Goal: Transaction & Acquisition: Purchase product/service

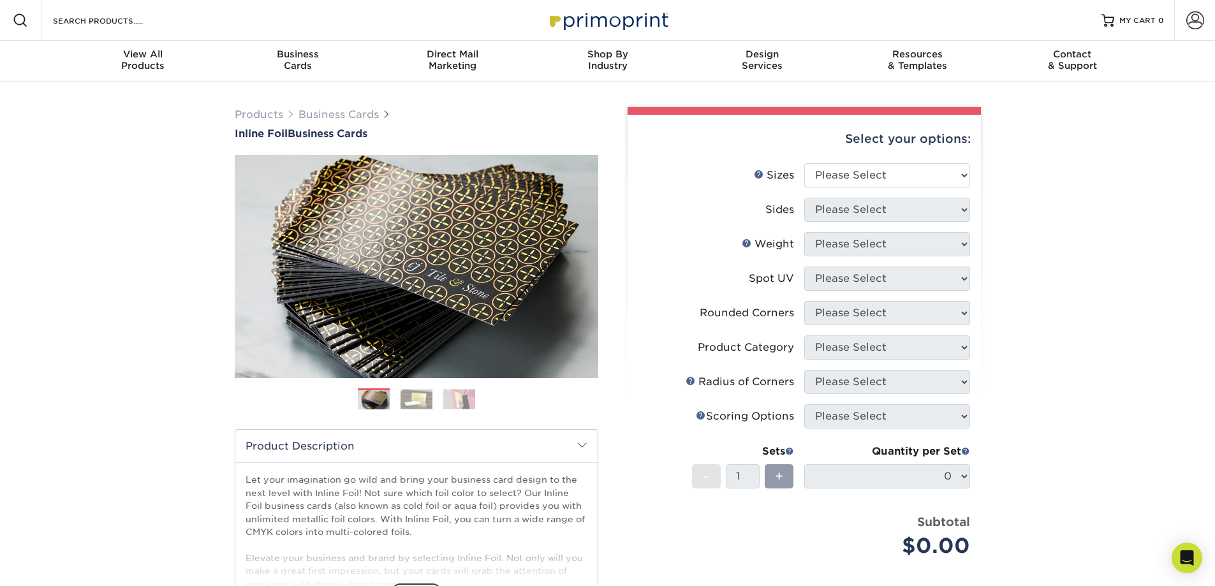
click at [1191, 18] on span at bounding box center [1195, 20] width 18 height 18
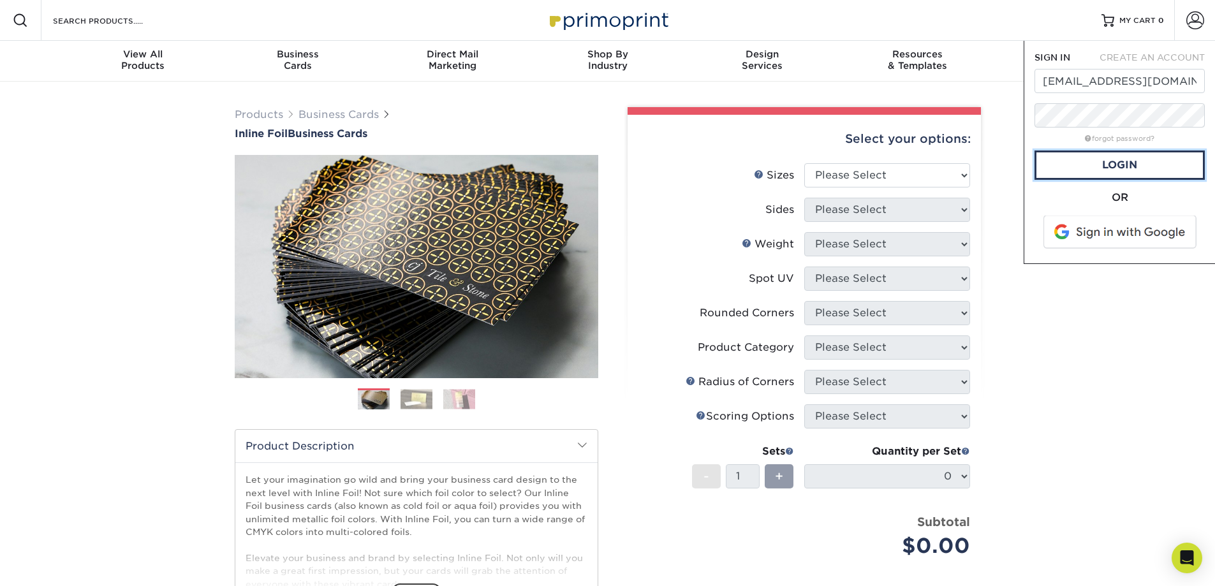
click at [1122, 170] on link "Login" at bounding box center [1119, 165] width 170 height 29
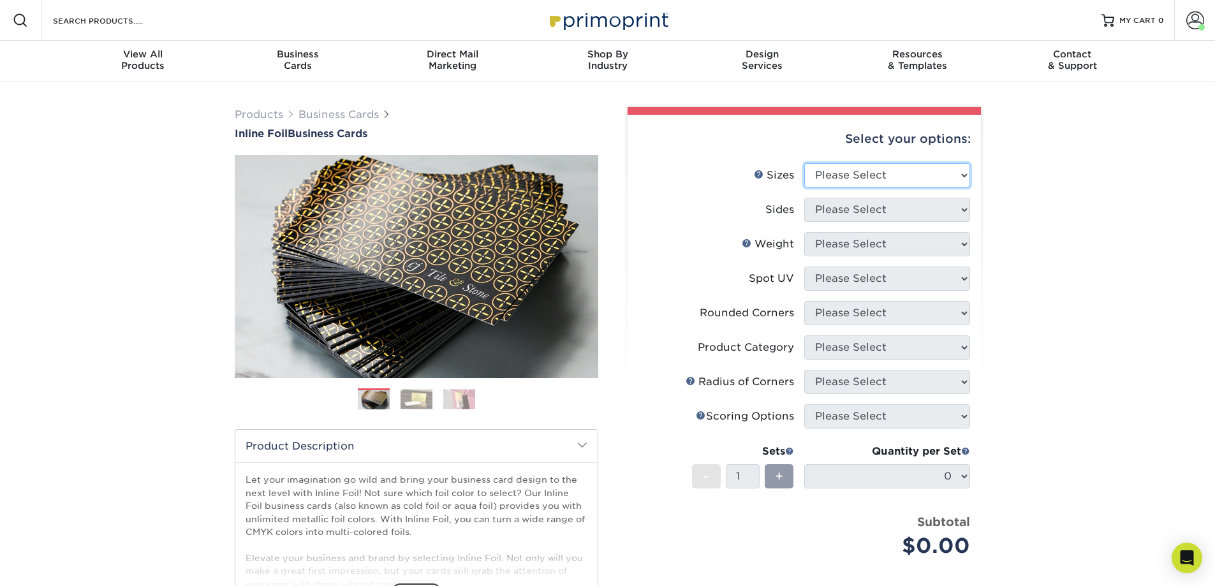
click at [906, 172] on select "Please Select 1.5" x 3.5" - Mini 1.75" x 3.5" - Mini 2" x 2" - Square 2" x 3" -…" at bounding box center [887, 175] width 166 height 24
select select "2.00x3.50"
click at [804, 163] on select "Please Select 1.5" x 3.5" - Mini 1.75" x 3.5" - Mini 2" x 2" - Square 2" x 3" -…" at bounding box center [887, 175] width 166 height 24
click at [873, 200] on select "Please Select Print Both Sides - Foil Back Only Print Both Sides - Foil Both Si…" at bounding box center [887, 210] width 166 height 24
select select "34527644-b4fd-4ffb-9092-1318eefcd9d9"
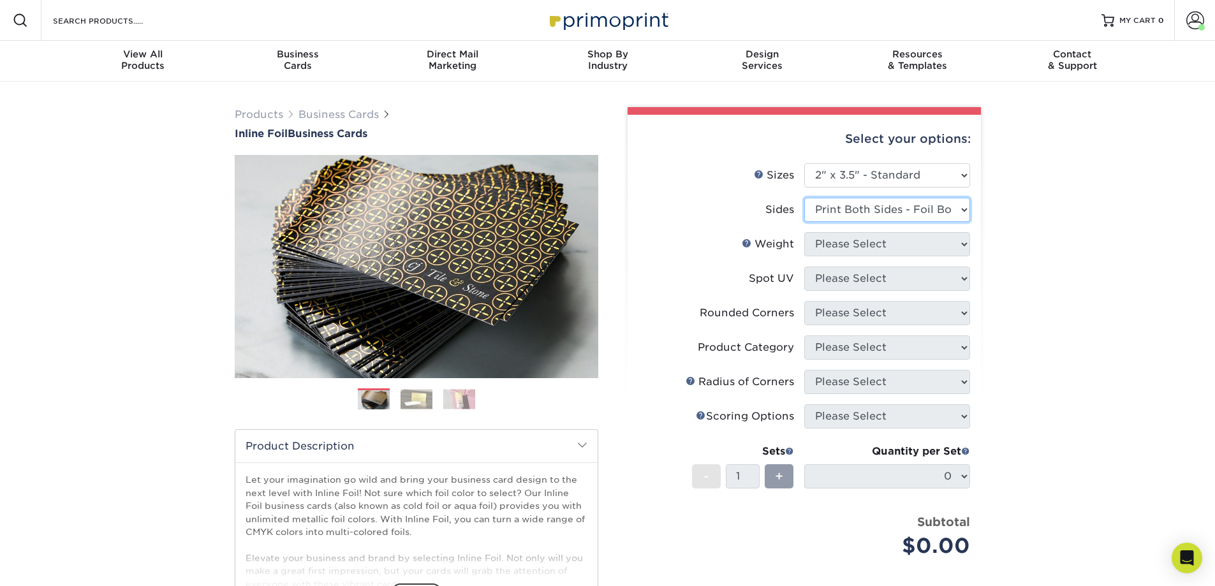
click at [804, 198] on select "Please Select Print Both Sides - Foil Back Only Print Both Sides - Foil Both Si…" at bounding box center [887, 210] width 166 height 24
click at [870, 242] on select "Please Select 16PT" at bounding box center [887, 244] width 166 height 24
select select "16PT"
click at [804, 232] on select "Please Select 16PT" at bounding box center [887, 244] width 166 height 24
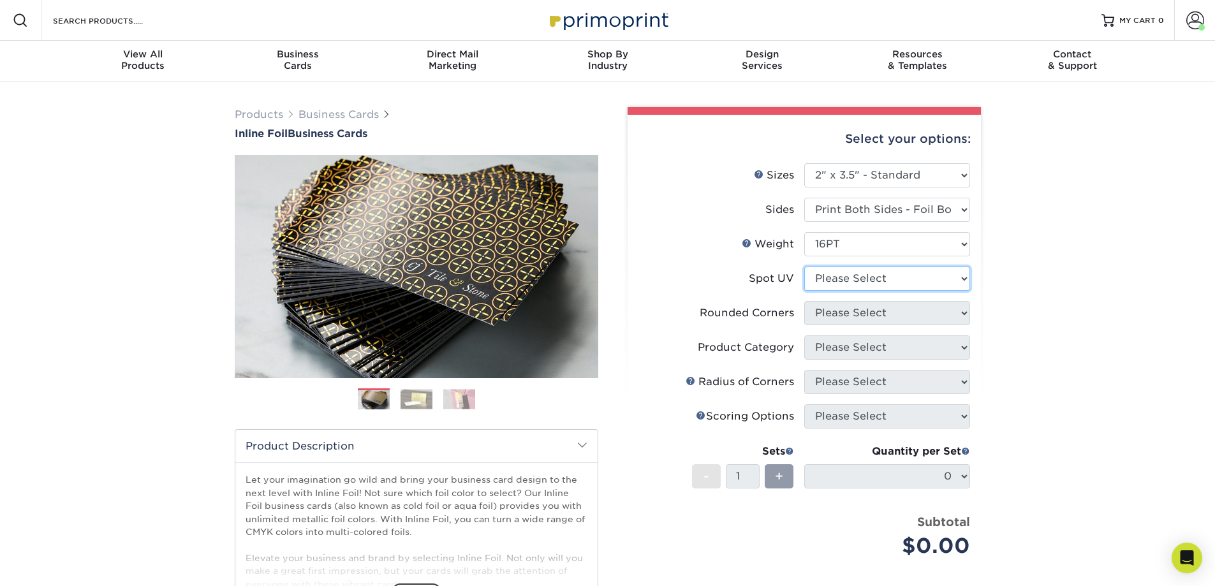
click at [855, 277] on select "Please Select No Spot UV Front and Back (Both Sides) Front Only Back Only" at bounding box center [887, 279] width 166 height 24
select select "3"
click at [804, 267] on select "Please Select No Spot UV Front and Back (Both Sides) Front Only Back Only" at bounding box center [887, 279] width 166 height 24
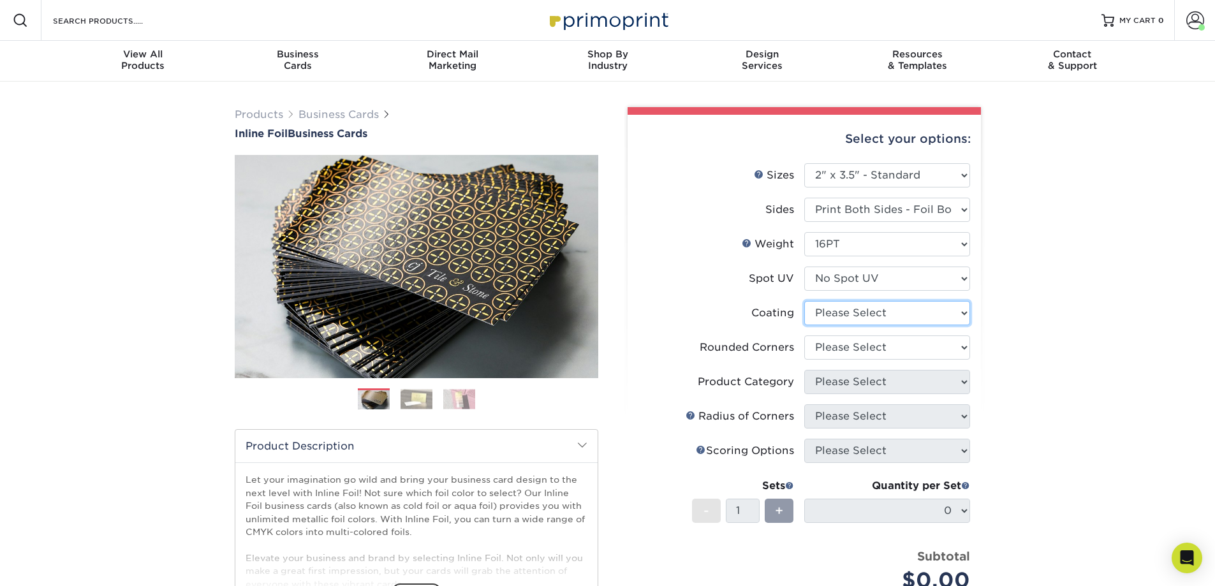
click at [863, 316] on select at bounding box center [887, 313] width 166 height 24
select select "3e7618de-abca-4bda-9f97-8b9129e913d8"
click at [804, 301] on select at bounding box center [887, 313] width 166 height 24
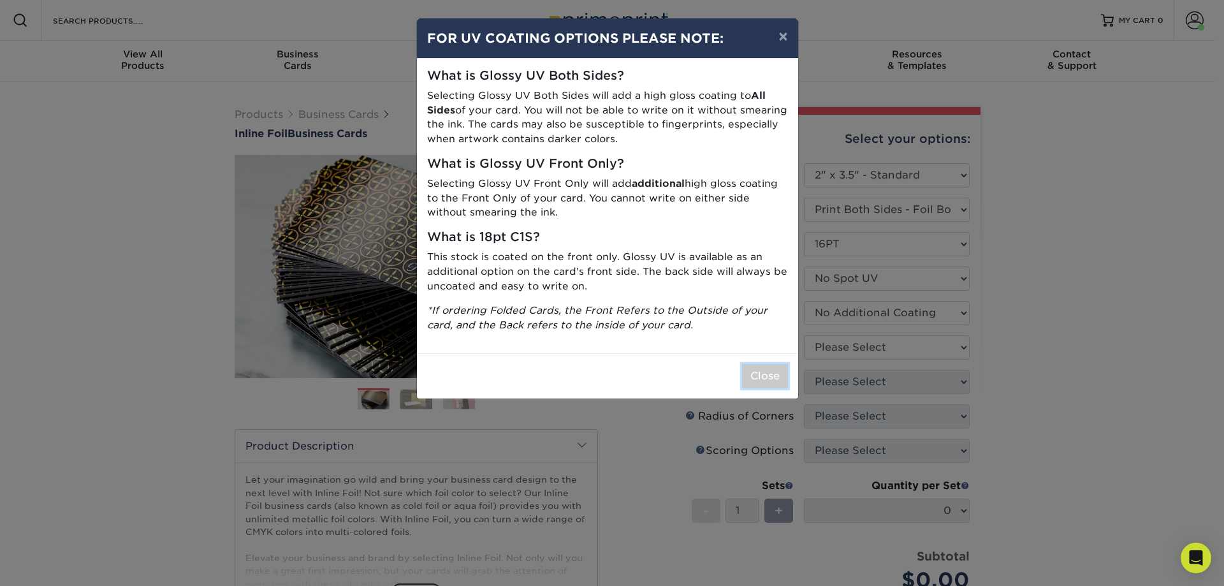
click at [770, 373] on button "Close" at bounding box center [765, 376] width 46 height 24
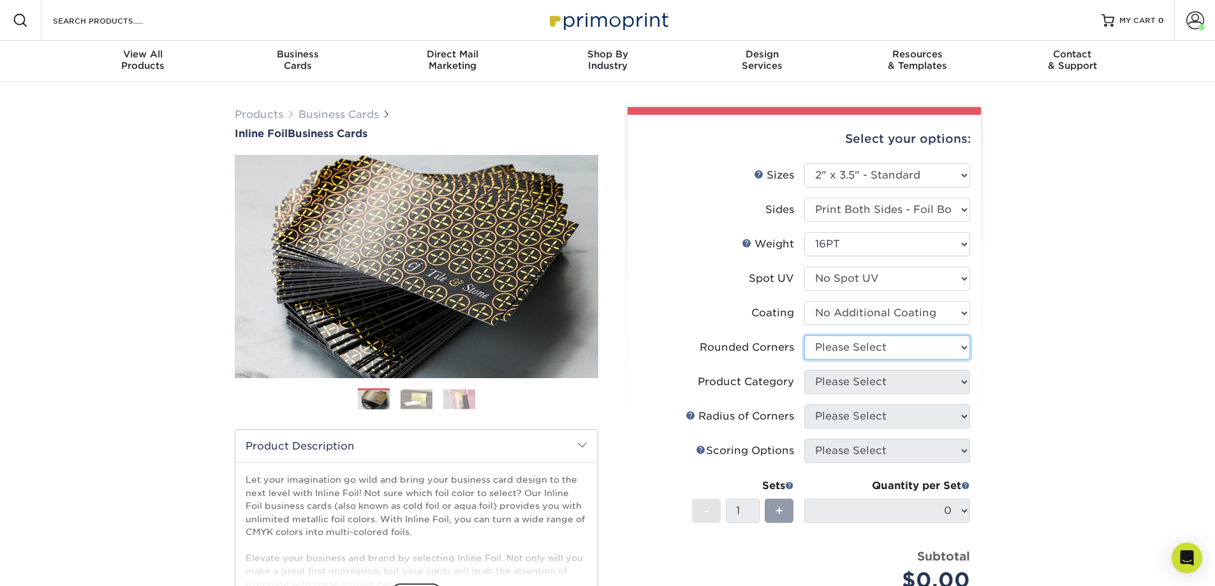
click at [884, 346] on select "Please Select Yes - Round 2 Corners Yes - Round 4 Corners No" at bounding box center [887, 347] width 166 height 24
select select "7672df9e-0e0a-464d-8e1f-920c575e4da3"
click at [804, 335] on select "Please Select Yes - Round 2 Corners Yes - Round 4 Corners No" at bounding box center [887, 347] width 166 height 24
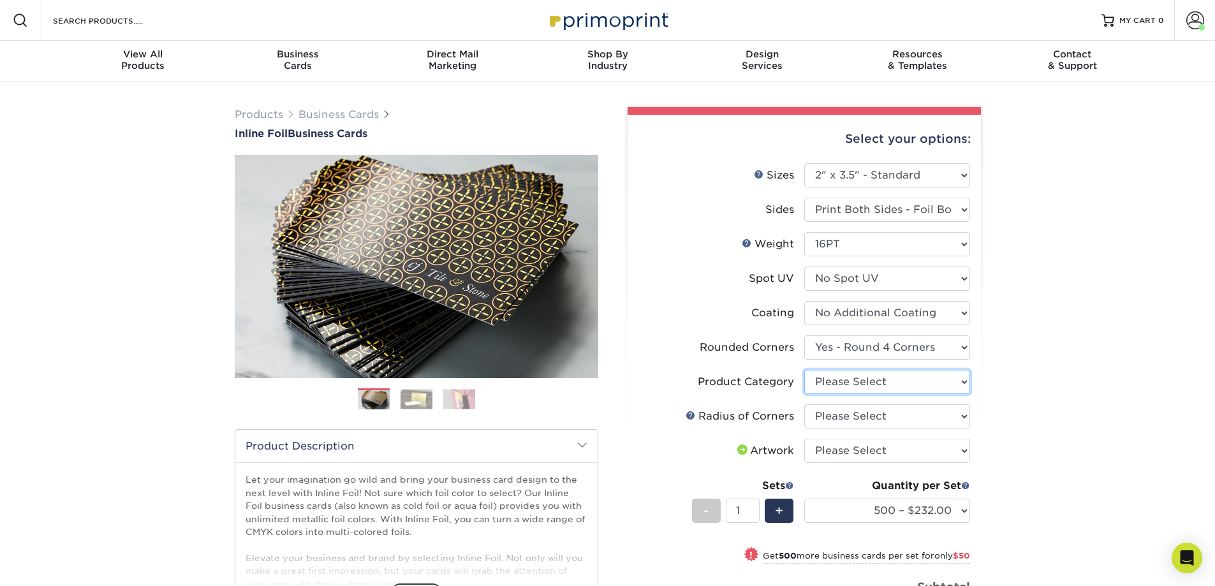
click at [893, 390] on select "Please Select Business Cards" at bounding box center [887, 382] width 166 height 24
select select "3b5148f1-0588-4f88-a218-97bcfdce65c1"
click at [804, 370] on select "Please Select Business Cards" at bounding box center [887, 382] width 166 height 24
click at [877, 409] on select "Please Select Rounded 1/8" Rounded 1/4"" at bounding box center [887, 416] width 166 height 24
select select "589680c7-ee9a-431b-9d12-d7aeb1386a97"
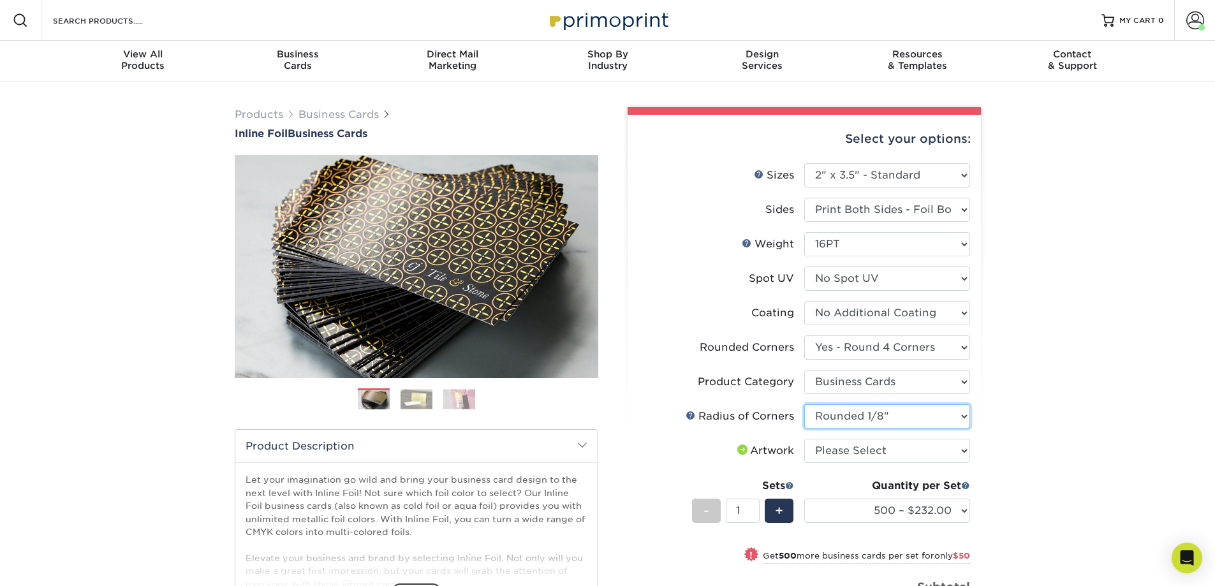
click at [804, 404] on select "Please Select Rounded 1/8" Rounded 1/4"" at bounding box center [887, 416] width 166 height 24
click at [869, 455] on select "Please Select I will upload files I need a design - $100" at bounding box center [887, 451] width 166 height 24
select select "upload"
click at [804, 439] on select "Please Select I will upload files I need a design - $100" at bounding box center [887, 451] width 166 height 24
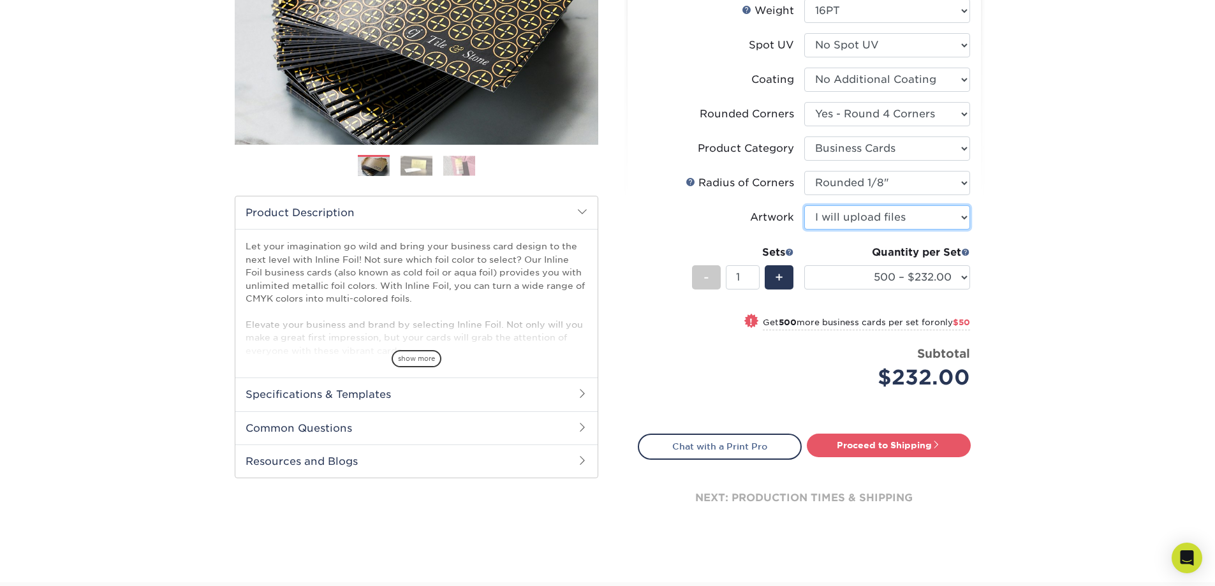
scroll to position [255, 0]
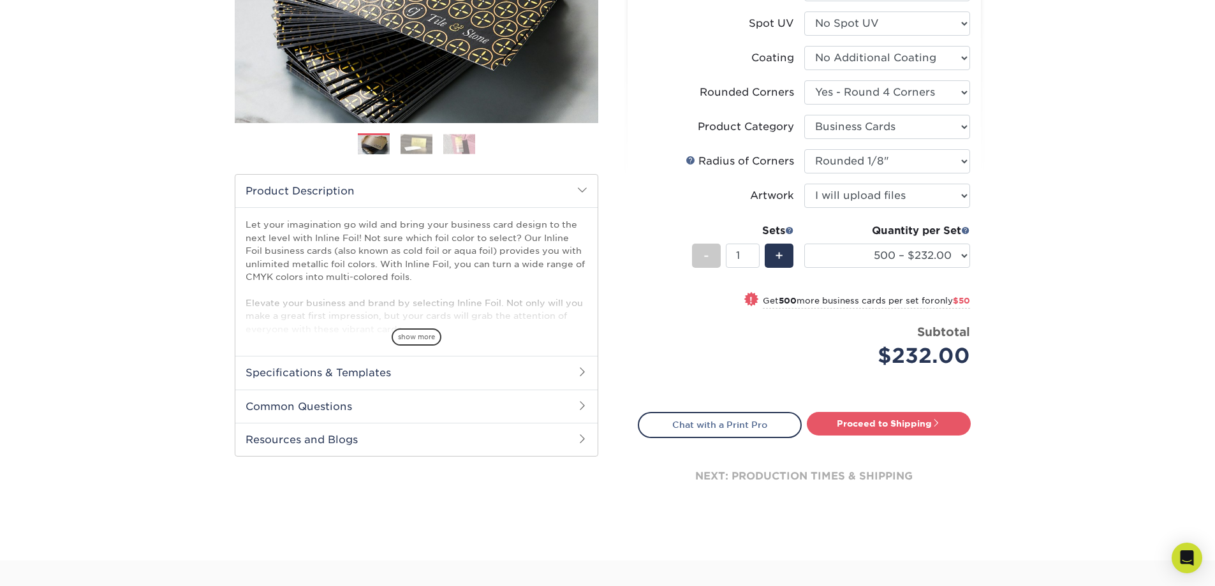
click at [860, 422] on link "Proceed to Shipping" at bounding box center [889, 423] width 164 height 23
type input "Set 1"
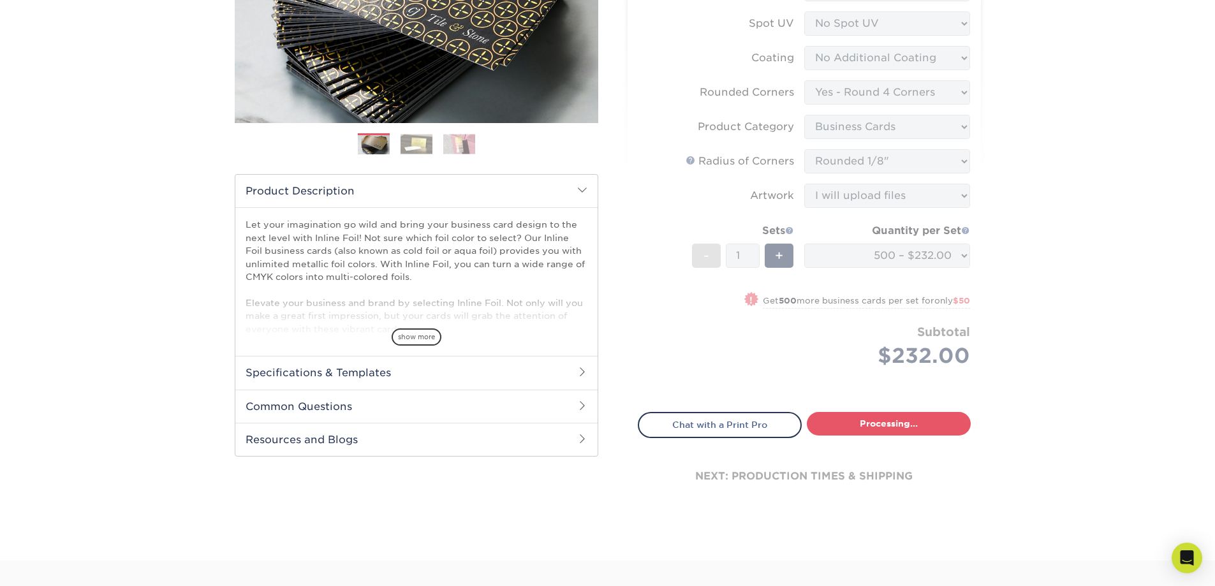
select select "134f4125-e03e-41a4-9019-7c652d573740"
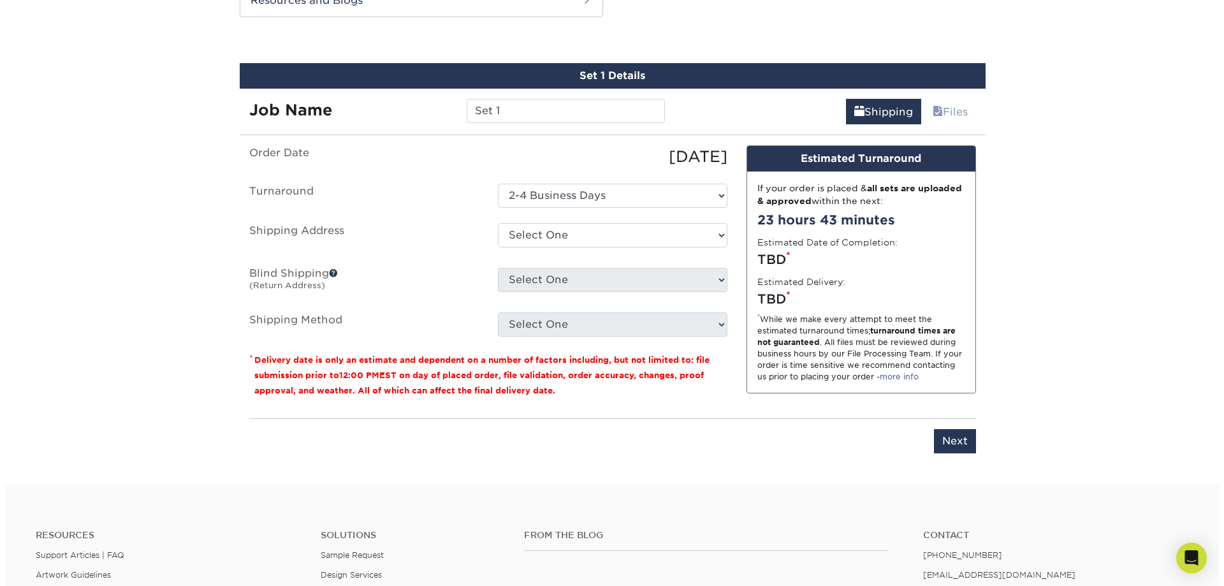
scroll to position [702, 0]
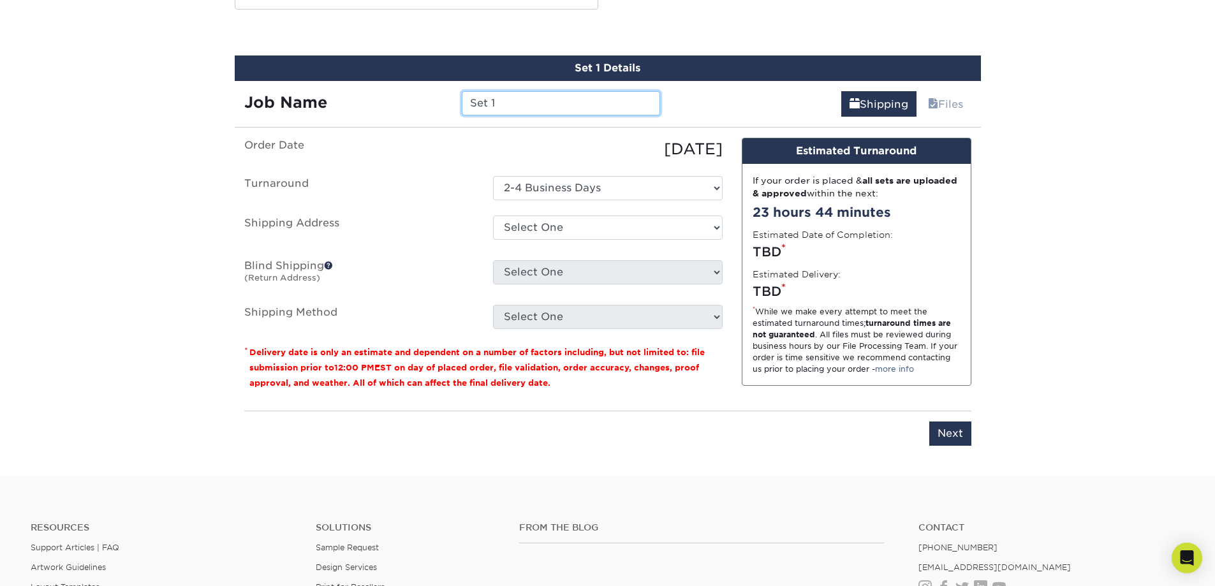
click at [516, 96] on input "Set 1" at bounding box center [561, 103] width 198 height 24
drag, startPoint x: 516, startPoint y: 105, endPoint x: 462, endPoint y: 99, distance: 54.5
click at [462, 99] on input "Set 1" at bounding box center [561, 103] width 198 height 24
type input "[PERSON_NAME]"
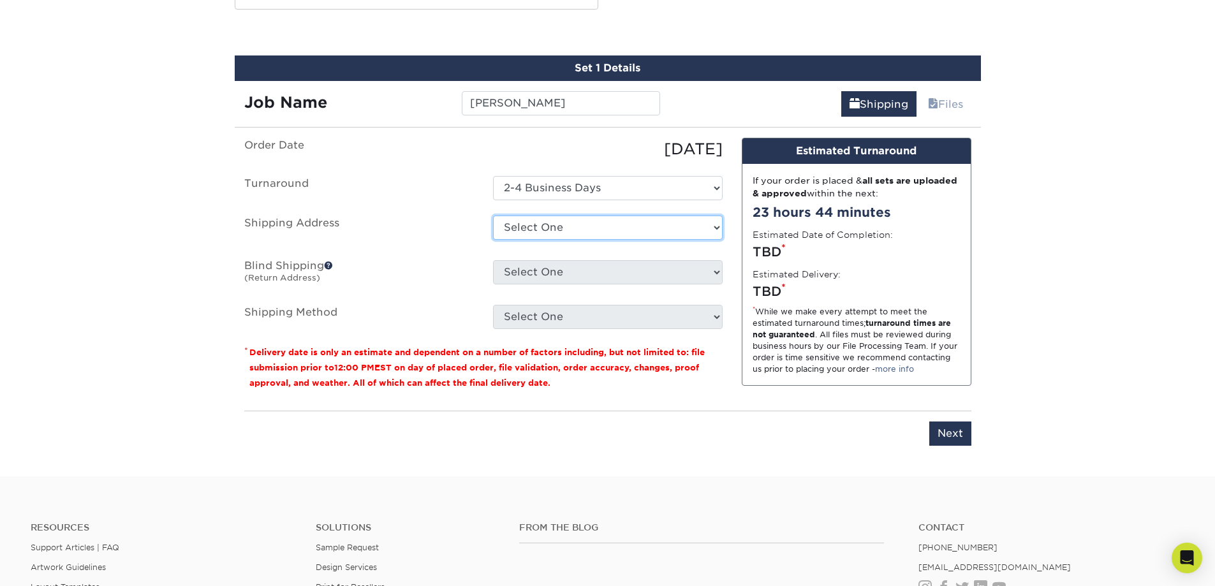
click at [573, 234] on select "Select One 47 ENTERPRISE DR, WINDHAM, NH 47 ENTERPRISE DR, WINDHAM, NH 517 GENE…" at bounding box center [608, 228] width 230 height 24
click at [575, 229] on select "Select One 47 ENTERPRISE DR, WINDHAM, NH 47 ENTERPRISE DR, WINDHAM, NH 517 GENE…" at bounding box center [608, 228] width 230 height 24
click at [594, 230] on select "Select One 47 ENTERPRISE DR, WINDHAM, NH 47 ENTERPRISE DR, WINDHAM, NH 517 GENE…" at bounding box center [608, 228] width 230 height 24
select select "newaddress"
click at [493, 216] on select "Select One 47 ENTERPRISE DR, WINDHAM, NH 47 ENTERPRISE DR, WINDHAM, NH 517 GENE…" at bounding box center [608, 228] width 230 height 24
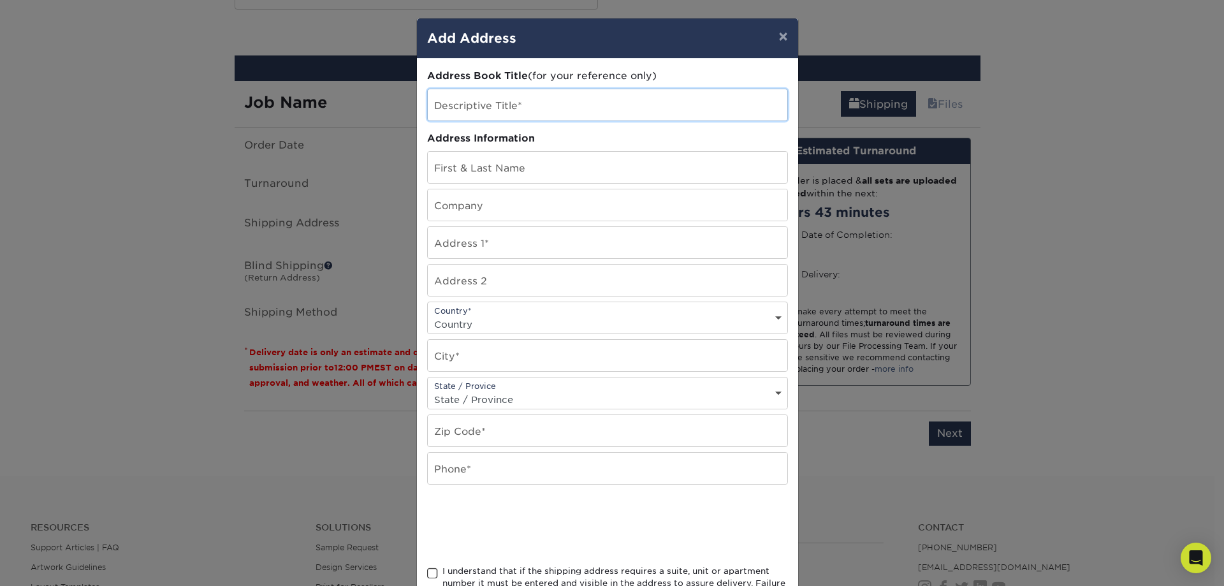
click at [488, 108] on input "text" at bounding box center [608, 104] width 360 height 31
type input "[PERSON_NAME]"
click at [510, 168] on input "text" at bounding box center [608, 167] width 360 height 31
type input "[PERSON_NAME]"
click at [501, 235] on input "text" at bounding box center [608, 242] width 360 height 31
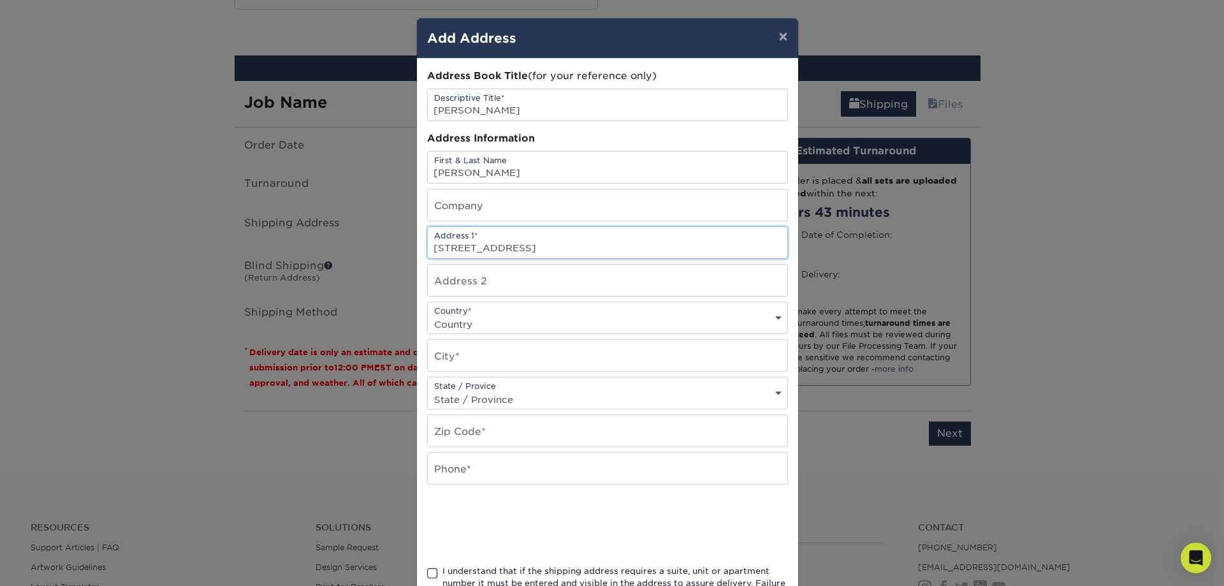
type input "[STREET_ADDRESS]"
click at [502, 276] on input "text" at bounding box center [608, 280] width 360 height 31
type input "A"
type input "#3E"
click at [484, 320] on select "Country United States Canada ----------------------------- Afghanistan Albania …" at bounding box center [608, 324] width 360 height 18
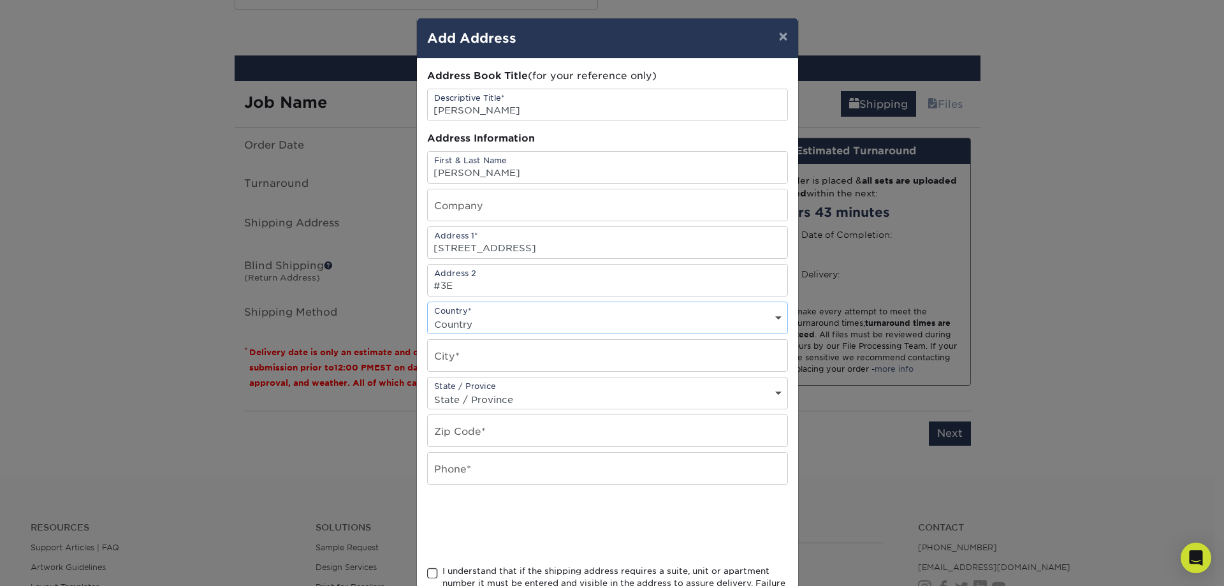
select select "US"
click at [428, 315] on select "Country United States Canada ----------------------------- Afghanistan Albania …" at bounding box center [608, 324] width 360 height 18
click at [514, 363] on input "text" at bounding box center [608, 355] width 360 height 31
type input "Queens Village"
click at [547, 390] on select "State / Province Alabama Alaska Arizona Arkansas California Colorado Connecticu…" at bounding box center [608, 399] width 360 height 18
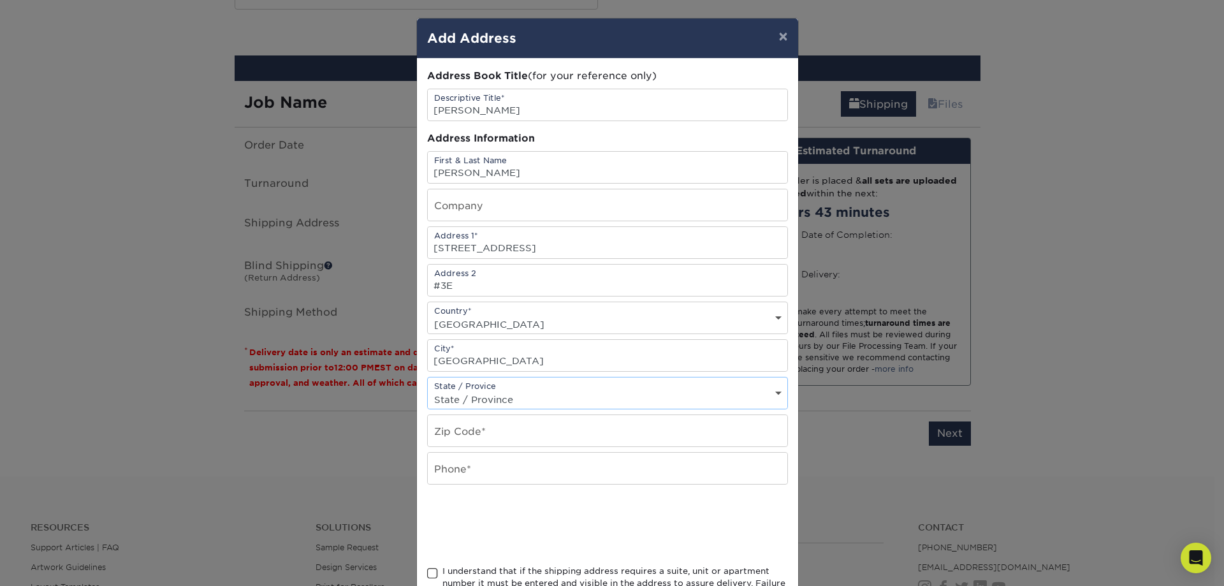
select select "NY"
click at [428, 390] on select "State / Province Alabama Alaska Arizona Arkansas California Colorado Connecticu…" at bounding box center [608, 399] width 360 height 18
click at [497, 428] on input "text" at bounding box center [608, 430] width 360 height 31
type input "11427"
click at [494, 464] on input "text" at bounding box center [608, 468] width 360 height 31
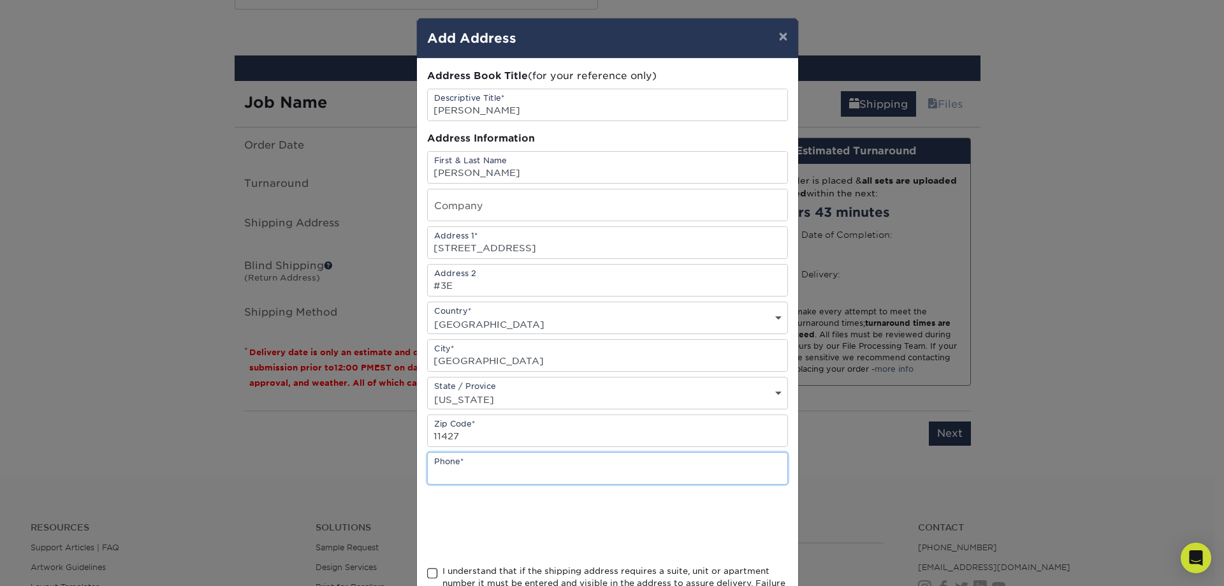
type input "6038816063"
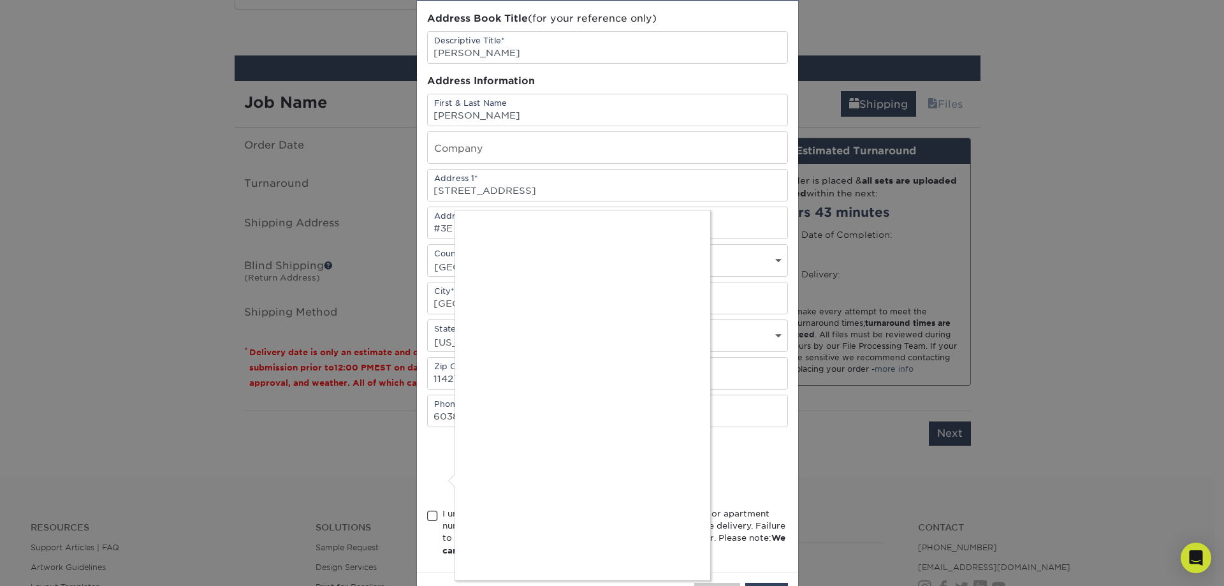
scroll to position [107, 0]
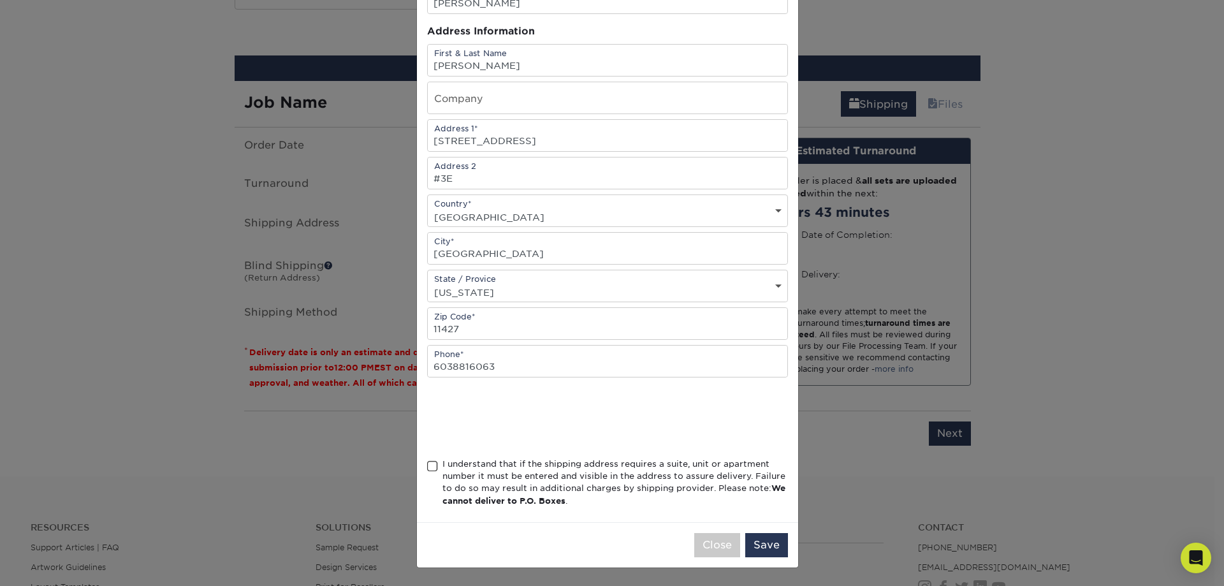
click at [428, 468] on span at bounding box center [432, 466] width 11 height 12
click at [0, 0] on input "I understand that if the shipping address requires a suite, unit or apartment n…" at bounding box center [0, 0] width 0 height 0
click at [759, 543] on button "Save" at bounding box center [766, 545] width 43 height 24
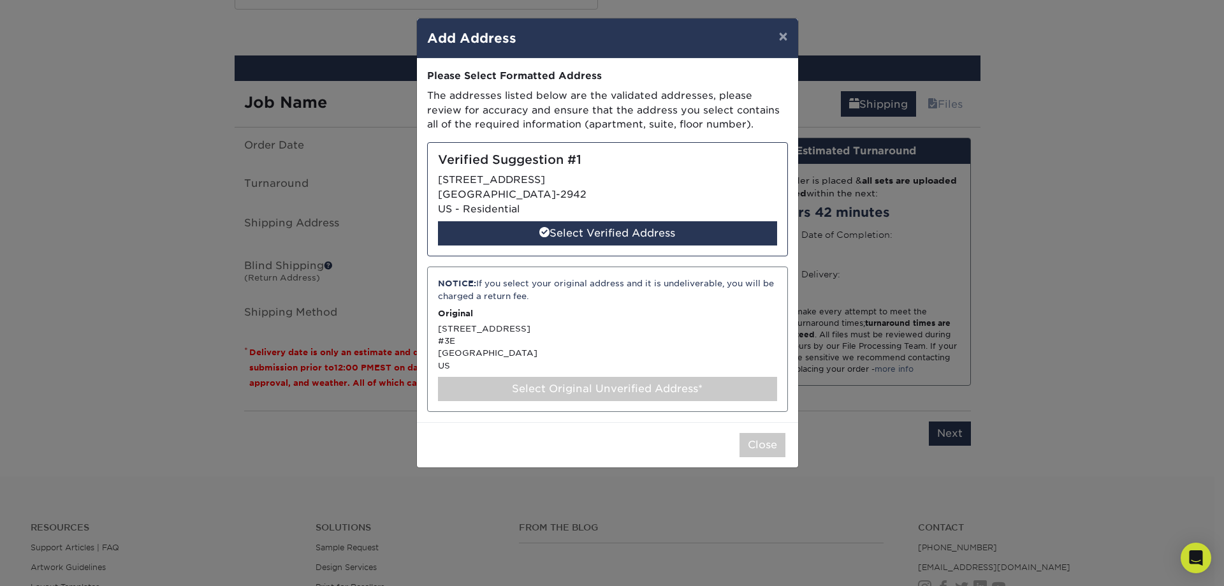
click at [569, 234] on div "Select Verified Address" at bounding box center [607, 233] width 339 height 24
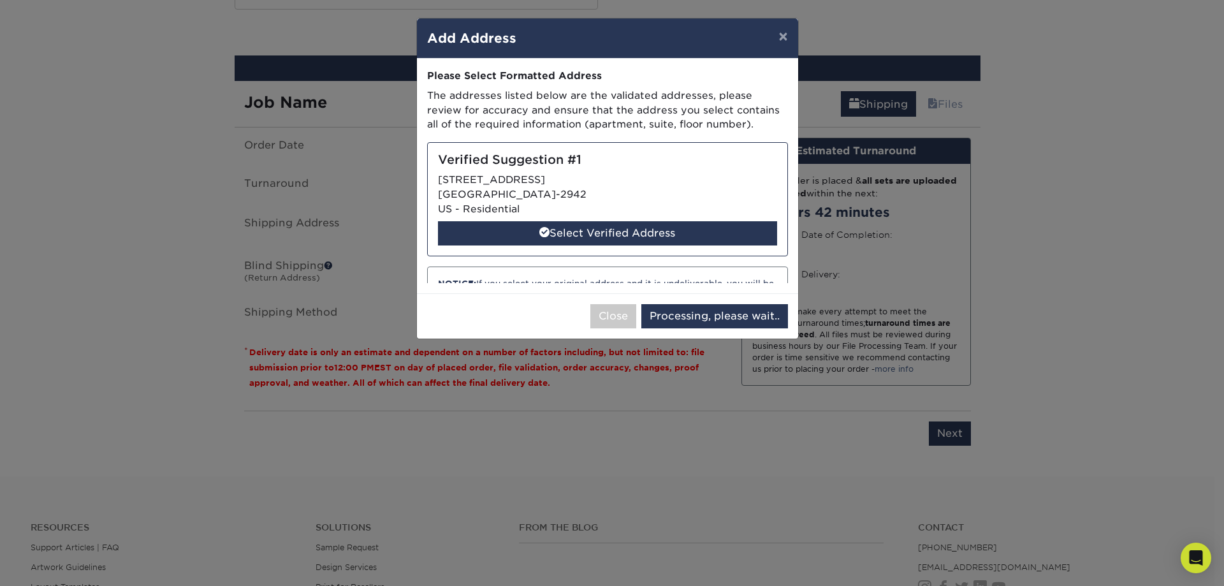
select select "286755"
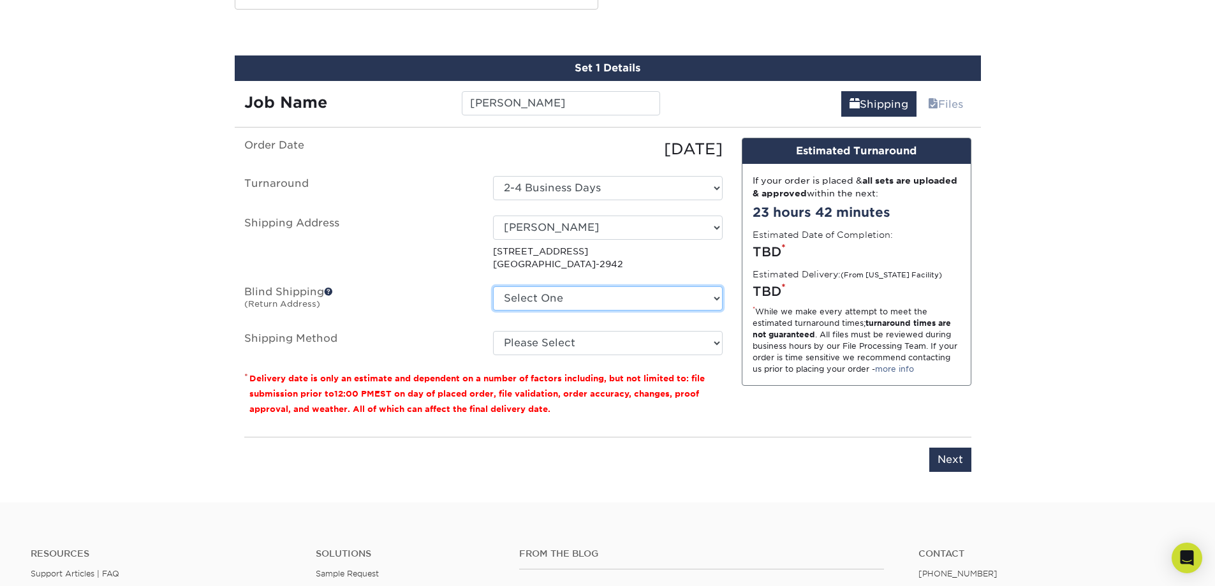
click at [631, 295] on select "Select One 47 ENTERPRISE DR, WINDHAM, NH 47 ENTERPRISE DR, WINDHAM, NH 517 GENE…" at bounding box center [608, 298] width 230 height 24
select select "285115"
click at [493, 286] on select "Select One 47 ENTERPRISE DR, WINDHAM, NH 47 ENTERPRISE DR, WINDHAM, NH 517 GENE…" at bounding box center [608, 298] width 230 height 24
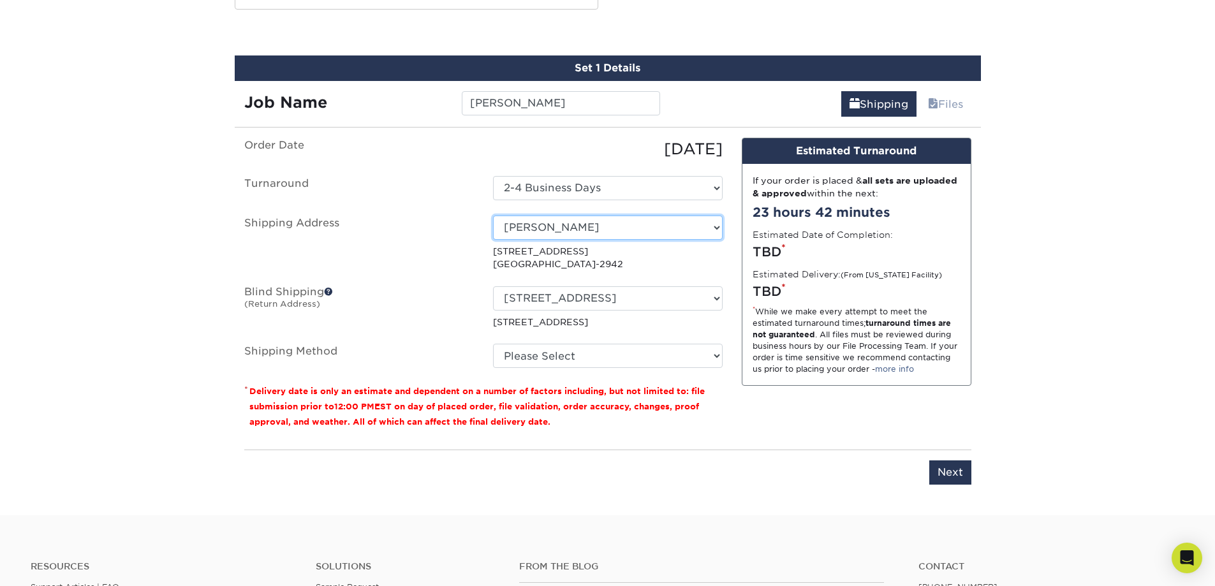
click at [570, 228] on select "Select One 47 ENTERPRISE DR, WINDHAM, NH 47 ENTERPRISE DR, WINDHAM, NH 517 GENE…" at bounding box center [608, 228] width 230 height 24
click at [441, 230] on label "Shipping Address" at bounding box center [359, 243] width 249 height 55
click at [511, 264] on p "8609 208TH ST QUEENS VILLAGE, NY 11427-2942" at bounding box center [608, 258] width 230 height 26
click at [613, 353] on select "Please Select Ground Shipping (+$8.96) 3 Day Shipping Service (+$23.03) 2 Day A…" at bounding box center [608, 356] width 230 height 24
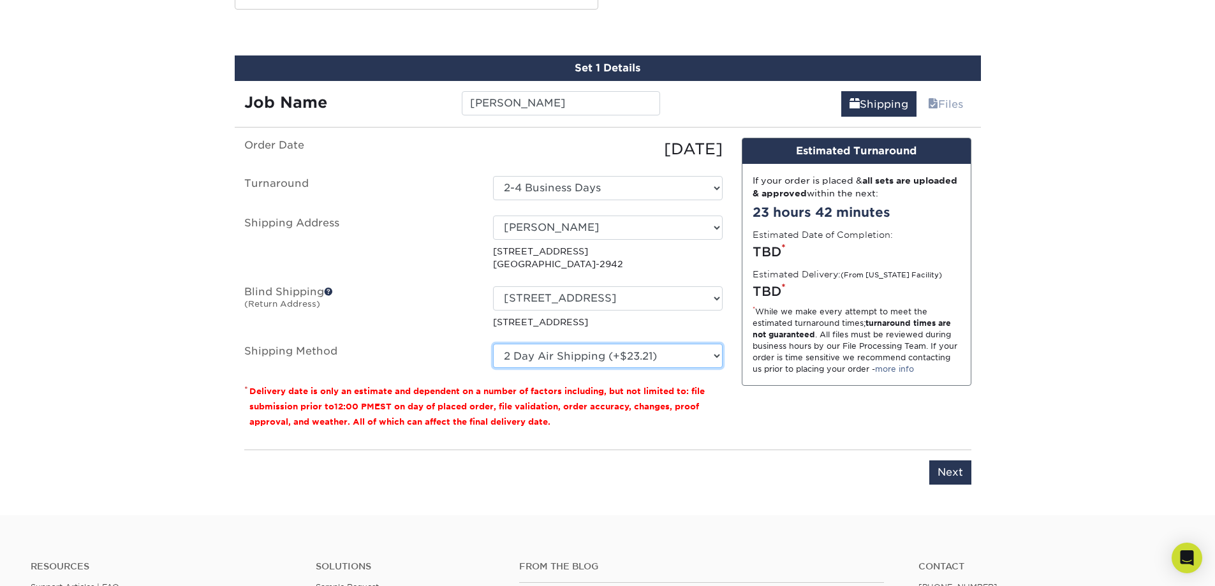
click at [493, 344] on select "Please Select Ground Shipping (+$8.96) 3 Day Shipping Service (+$23.03) 2 Day A…" at bounding box center [608, 356] width 230 height 24
click at [627, 358] on select "Please Select Ground Shipping (+$8.96) 3 Day Shipping Service (+$23.03) 2 Day A…" at bounding box center [608, 356] width 230 height 24
click at [493, 344] on select "Please Select Ground Shipping (+$8.96) 3 Day Shipping Service (+$23.03) 2 Day A…" at bounding box center [608, 356] width 230 height 24
click at [623, 359] on select "Please Select Ground Shipping (+$8.96) 3 Day Shipping Service (+$23.03) 2 Day A…" at bounding box center [608, 356] width 230 height 24
click at [493, 344] on select "Please Select Ground Shipping (+$8.96) 3 Day Shipping Service (+$23.03) 2 Day A…" at bounding box center [608, 356] width 230 height 24
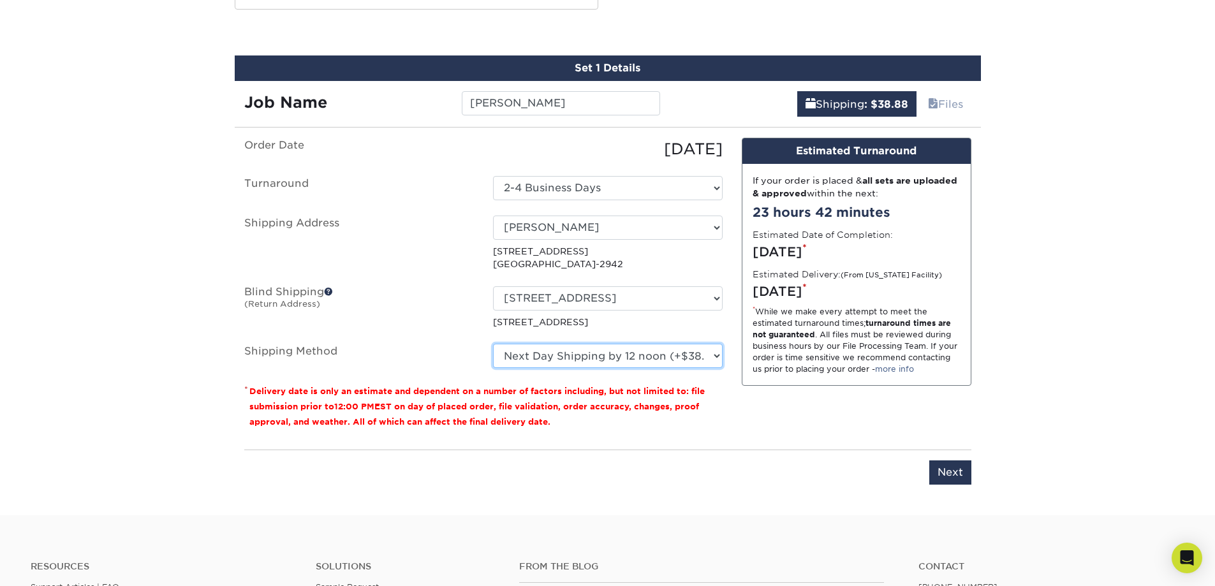
click at [633, 355] on select "Please Select Ground Shipping (+$8.96) 3 Day Shipping Service (+$23.03) 2 Day A…" at bounding box center [608, 356] width 230 height 24
click at [493, 344] on select "Please Select Ground Shipping (+$8.96) 3 Day Shipping Service (+$23.03) 2 Day A…" at bounding box center [608, 356] width 230 height 24
click at [653, 351] on select "Please Select Ground Shipping (+$8.96) 3 Day Shipping Service (+$23.03) 2 Day A…" at bounding box center [608, 356] width 230 height 24
click at [493, 344] on select "Please Select Ground Shipping (+$8.96) 3 Day Shipping Service (+$23.03) 2 Day A…" at bounding box center [608, 356] width 230 height 24
click at [620, 355] on select "Please Select Ground Shipping (+$8.96) 3 Day Shipping Service (+$23.03) 2 Day A…" at bounding box center [608, 356] width 230 height 24
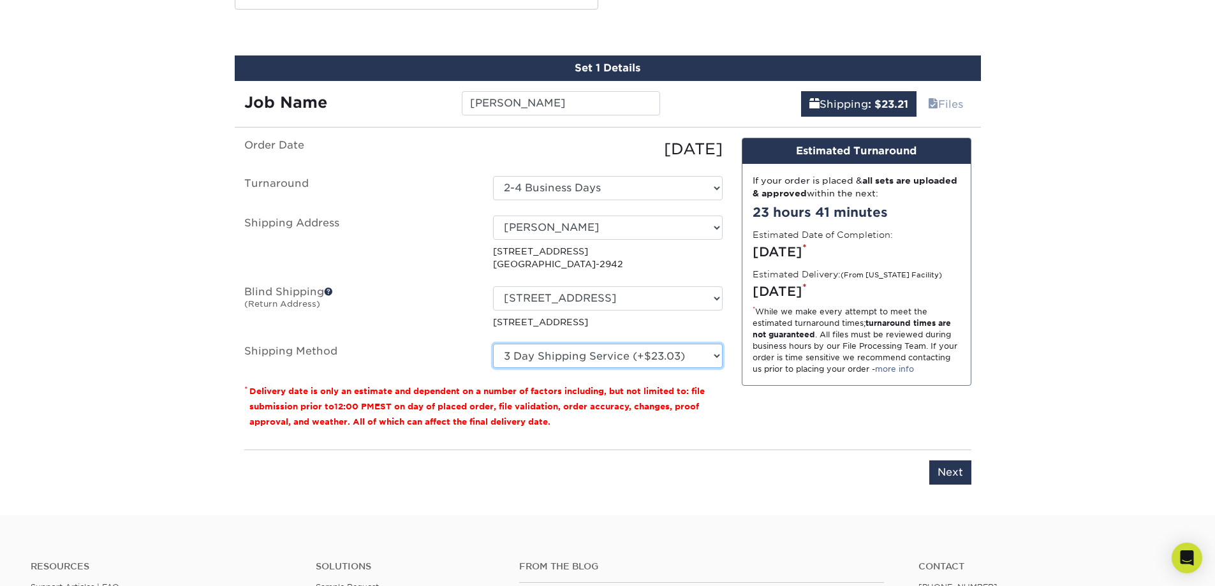
click at [493, 344] on select "Please Select Ground Shipping (+$8.96) 3 Day Shipping Service (+$23.03) 2 Day A…" at bounding box center [608, 356] width 230 height 24
click at [620, 362] on select "Please Select Ground Shipping (+$8.96) 3 Day Shipping Service (+$23.03) 2 Day A…" at bounding box center [608, 356] width 230 height 24
click at [493, 344] on select "Please Select Ground Shipping (+$8.96) 3 Day Shipping Service (+$23.03) 2 Day A…" at bounding box center [608, 356] width 230 height 24
click at [656, 342] on ul "Order Date 10/07/2025 Turnaround Select One 2-4 Business Days Shipping Address …" at bounding box center [483, 253] width 478 height 230
click at [661, 351] on select "Please Select Ground Shipping (+$8.96) 3 Day Shipping Service (+$23.03) 2 Day A…" at bounding box center [608, 356] width 230 height 24
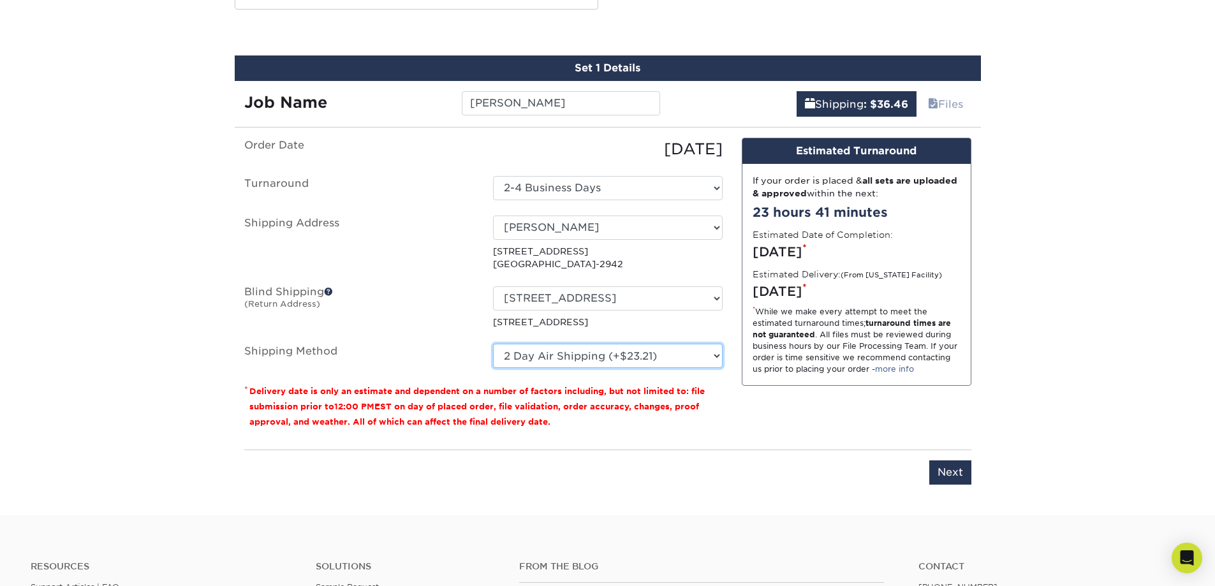
click at [493, 344] on select "Please Select Ground Shipping (+$8.96) 3 Day Shipping Service (+$23.03) 2 Day A…" at bounding box center [608, 356] width 230 height 24
click at [635, 361] on select "Please Select Ground Shipping (+$8.96) 3 Day Shipping Service (+$23.03) 2 Day A…" at bounding box center [608, 356] width 230 height 24
click at [493, 344] on select "Please Select Ground Shipping (+$8.96) 3 Day Shipping Service (+$23.03) 2 Day A…" at bounding box center [608, 356] width 230 height 24
click at [617, 356] on select "Please Select Ground Shipping (+$8.96) 3 Day Shipping Service (+$23.03) 2 Day A…" at bounding box center [608, 356] width 230 height 24
select select "03"
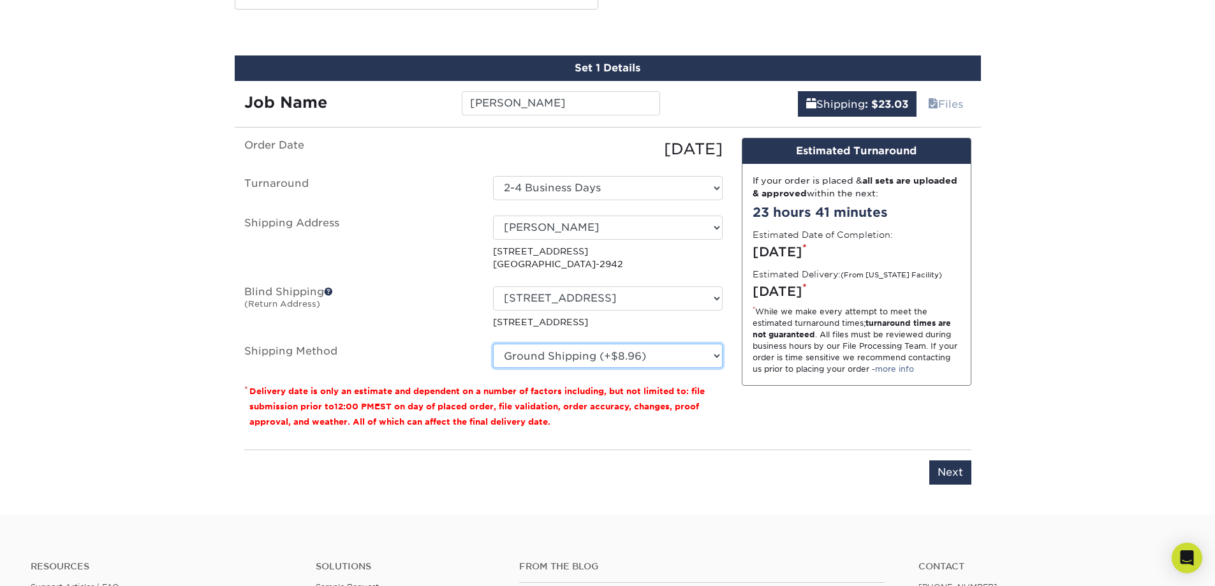
click at [493, 344] on select "Please Select Ground Shipping (+$8.96) 3 Day Shipping Service (+$23.03) 2 Day A…" at bounding box center [608, 356] width 230 height 24
click at [629, 351] on select "Please Select Ground Shipping (+$8.96) 3 Day Shipping Service (+$23.03) 2 Day A…" at bounding box center [608, 356] width 230 height 24
click at [493, 344] on select "Please Select Ground Shipping (+$8.96) 3 Day Shipping Service (+$23.03) 2 Day A…" at bounding box center [608, 356] width 230 height 24
click at [577, 231] on select "Select One 47 ENTERPRISE DR, WINDHAM, NH 47 ENTERPRISE DR, WINDHAM, NH 517 GENE…" at bounding box center [608, 228] width 230 height 24
select select "newaddress"
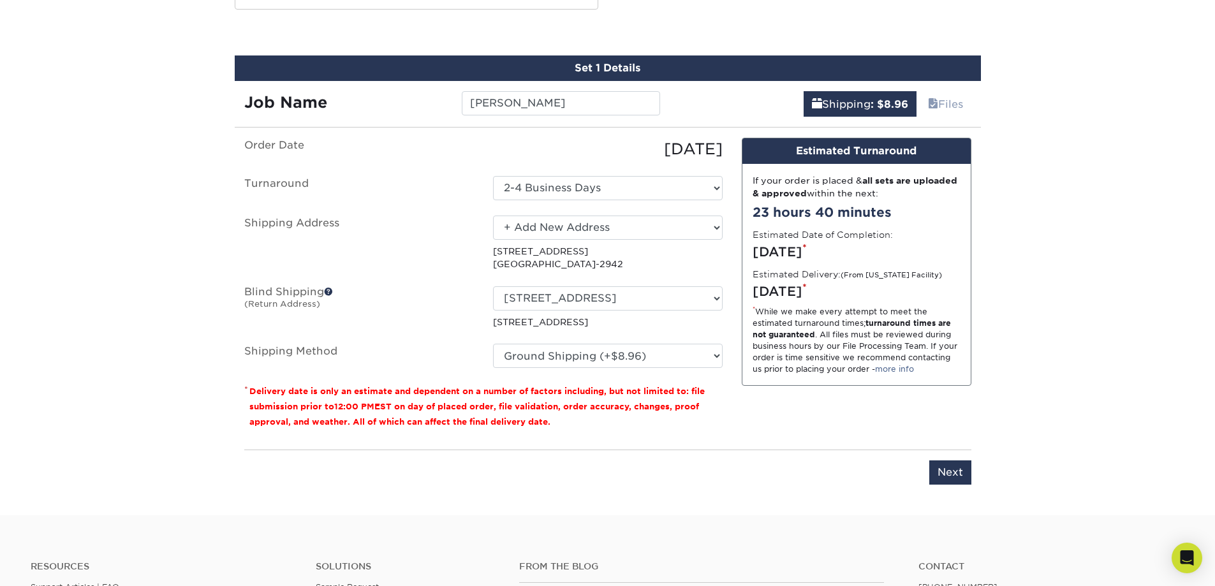
click at [493, 216] on select "Select One 47 ENTERPRISE DR, WINDHAM, NH 47 ENTERPRISE DR, WINDHAM, NH 517 GENE…" at bounding box center [608, 228] width 230 height 24
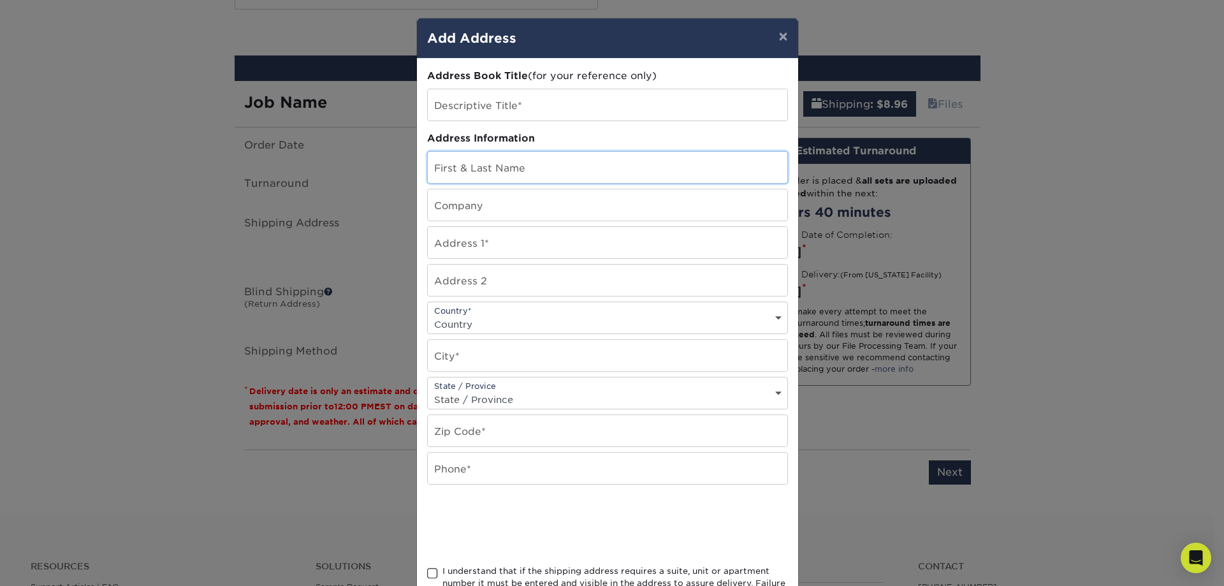
drag, startPoint x: 513, startPoint y: 171, endPoint x: 506, endPoint y: 165, distance: 9.1
click at [513, 171] on input "text" at bounding box center [608, 167] width 360 height 31
click at [479, 120] on input "text" at bounding box center [608, 104] width 360 height 31
type input "[PERSON_NAME]"
click at [510, 159] on input "text" at bounding box center [608, 167] width 360 height 31
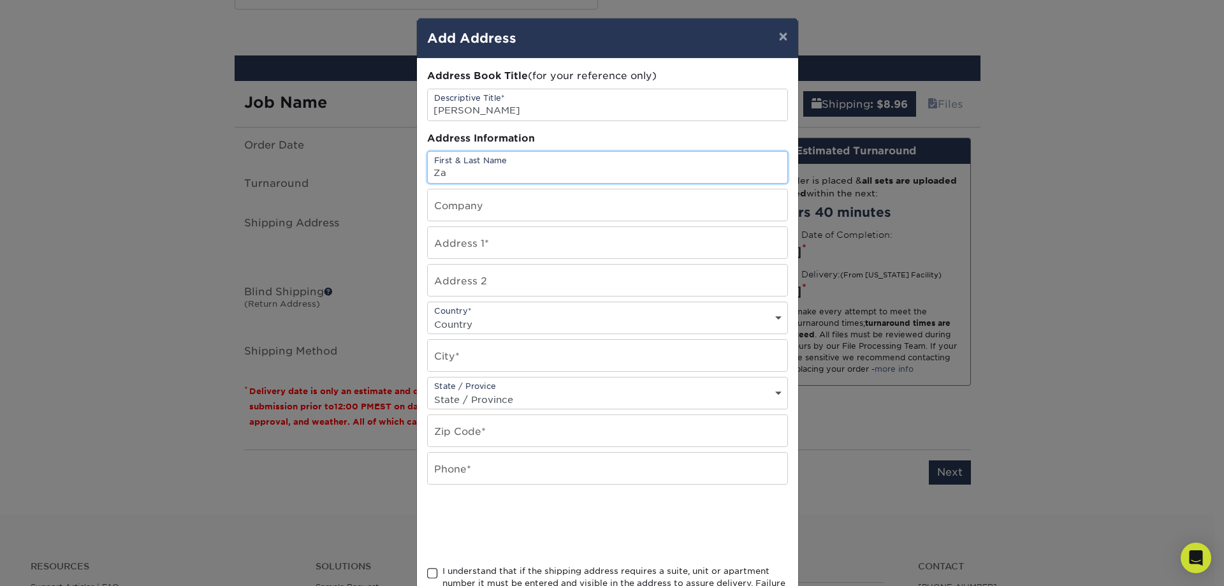
type input "[PERSON_NAME]"
click at [482, 246] on input "text" at bounding box center [608, 242] width 360 height 31
click at [483, 239] on input "text" at bounding box center [608, 242] width 360 height 31
type input "[STREET_ADDRESS]"
click at [483, 282] on input "text" at bounding box center [608, 280] width 360 height 31
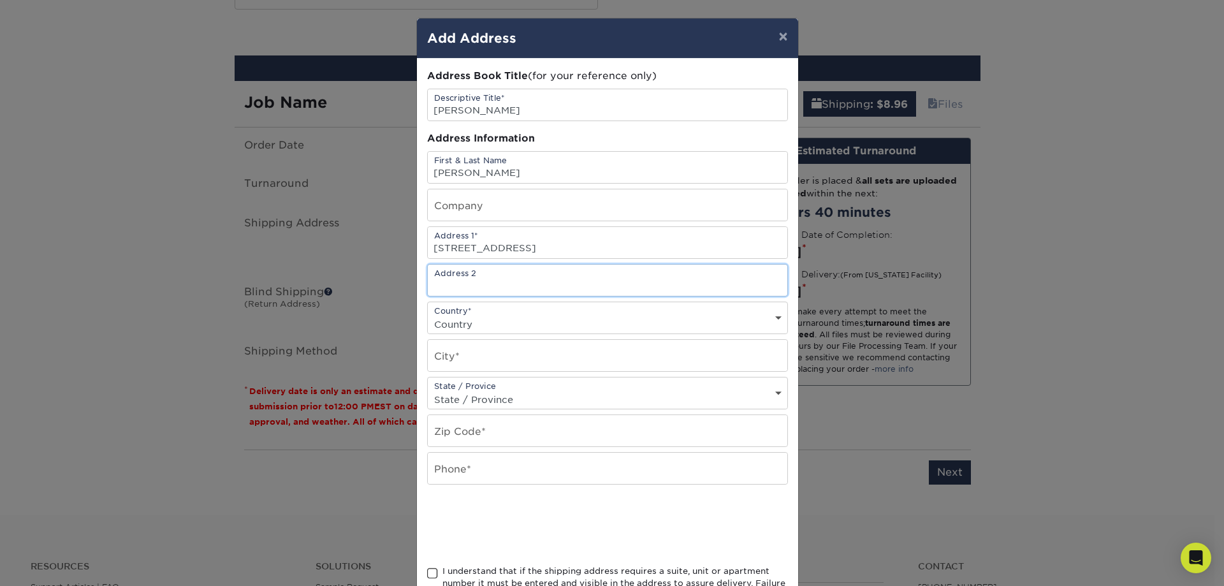
type input "#3E"
click at [486, 316] on select "Country United States Canada ----------------------------- Afghanistan Albania …" at bounding box center [608, 324] width 360 height 18
select select "US"
click at [428, 315] on select "Country United States Canada ----------------------------- Afghanistan Albania …" at bounding box center [608, 324] width 360 height 18
click at [465, 356] on input "text" at bounding box center [608, 355] width 360 height 31
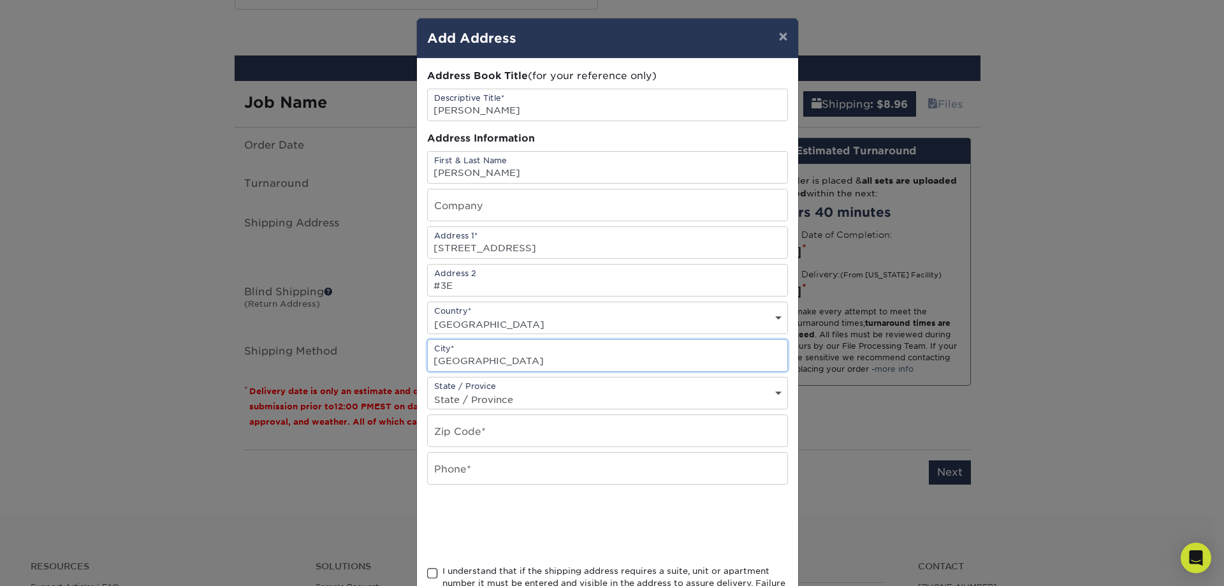
type input "Queens Village"
click at [471, 387] on div "State / Provice State / Province Alabama Alaska Arizona Arkansas California Col…" at bounding box center [607, 393] width 361 height 33
click at [474, 389] on div "State / Provice State / Province Alabama Alaska Arizona Arkansas California Col…" at bounding box center [607, 393] width 361 height 33
click at [561, 400] on select "State / Province Alabama Alaska Arizona Arkansas California Colorado Connecticu…" at bounding box center [608, 399] width 360 height 18
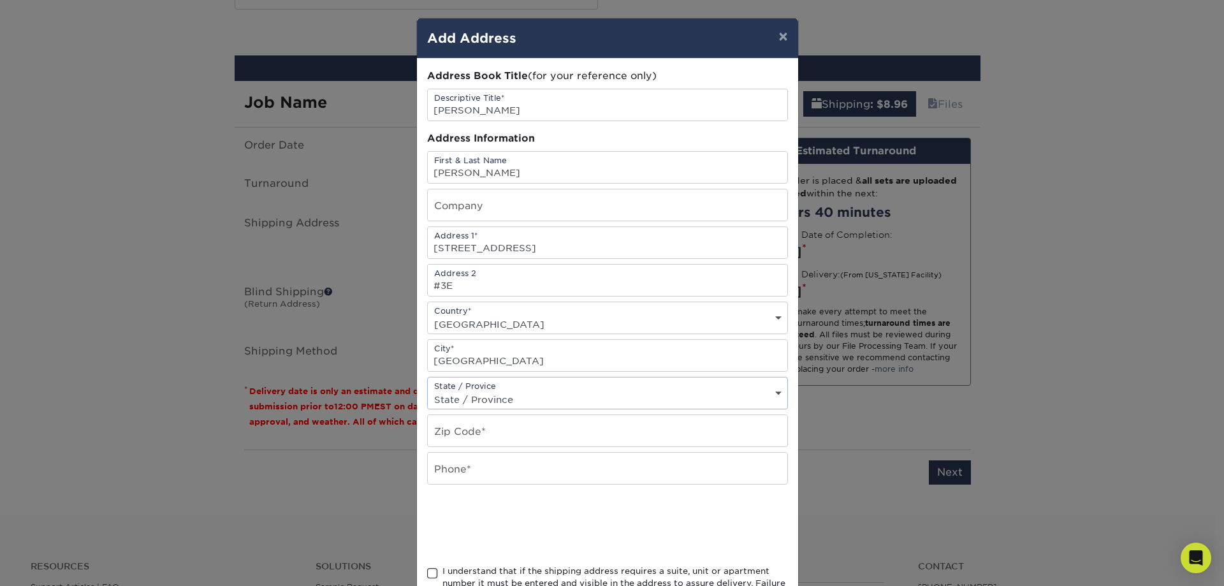
click at [527, 395] on select "State / Province Alabama Alaska Arizona Arkansas California Colorado Connecticu…" at bounding box center [608, 399] width 360 height 18
select select "NY"
click at [428, 390] on select "State / Province Alabama Alaska Arizona Arkansas California Colorado Connecticu…" at bounding box center [608, 399] width 360 height 18
click at [477, 436] on input "text" at bounding box center [608, 430] width 360 height 31
type input "11427"
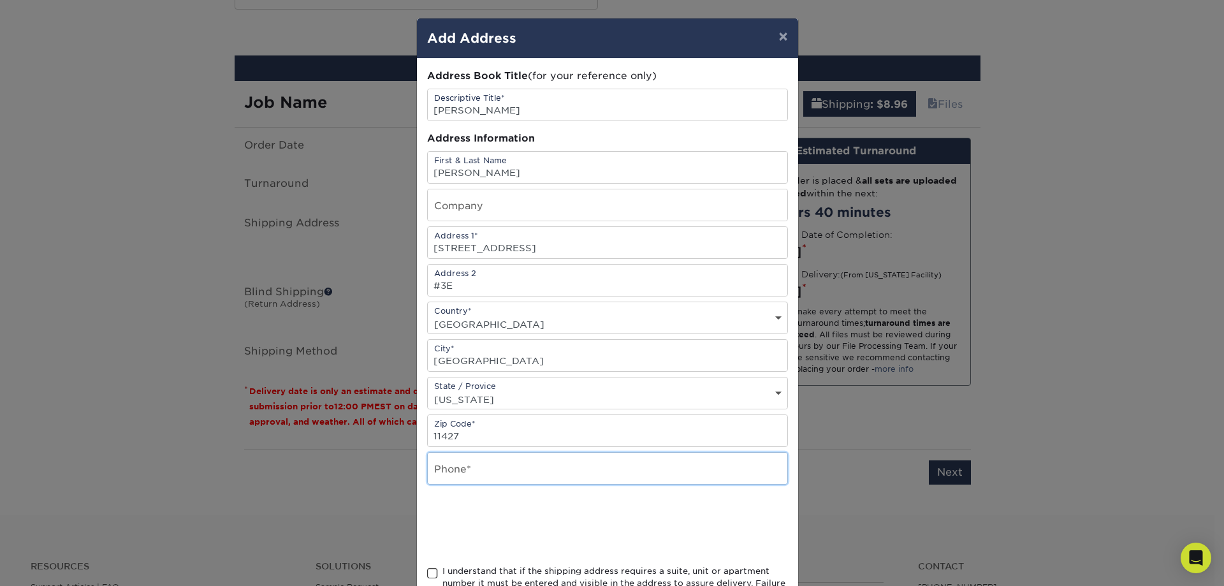
click at [475, 480] on input "text" at bounding box center [608, 468] width 360 height 31
type input "6038816063"
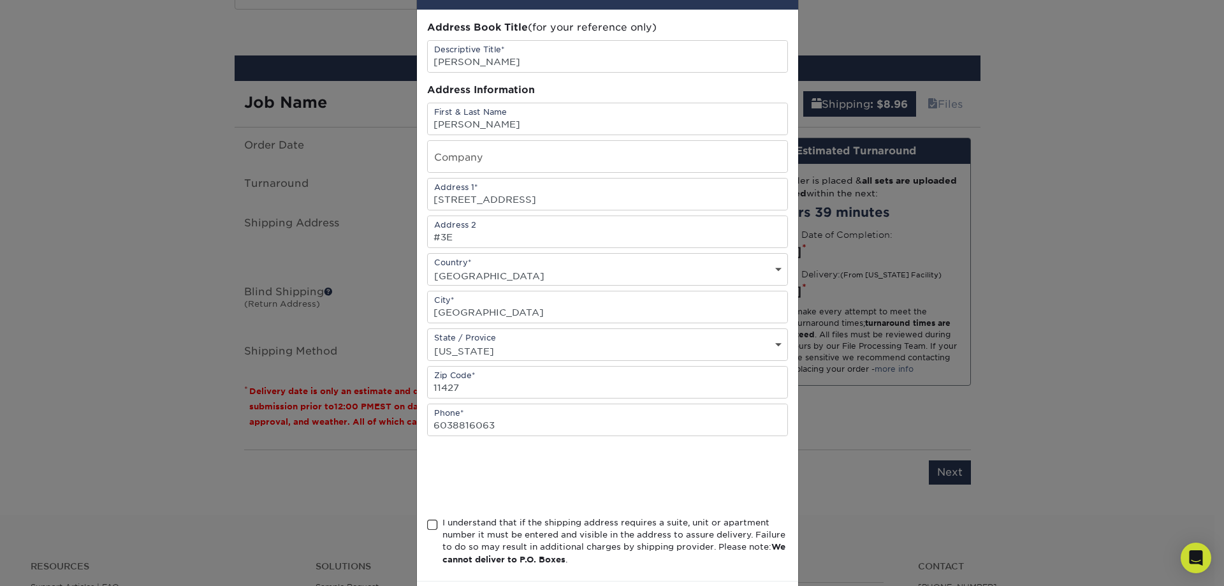
scroll to position [107, 0]
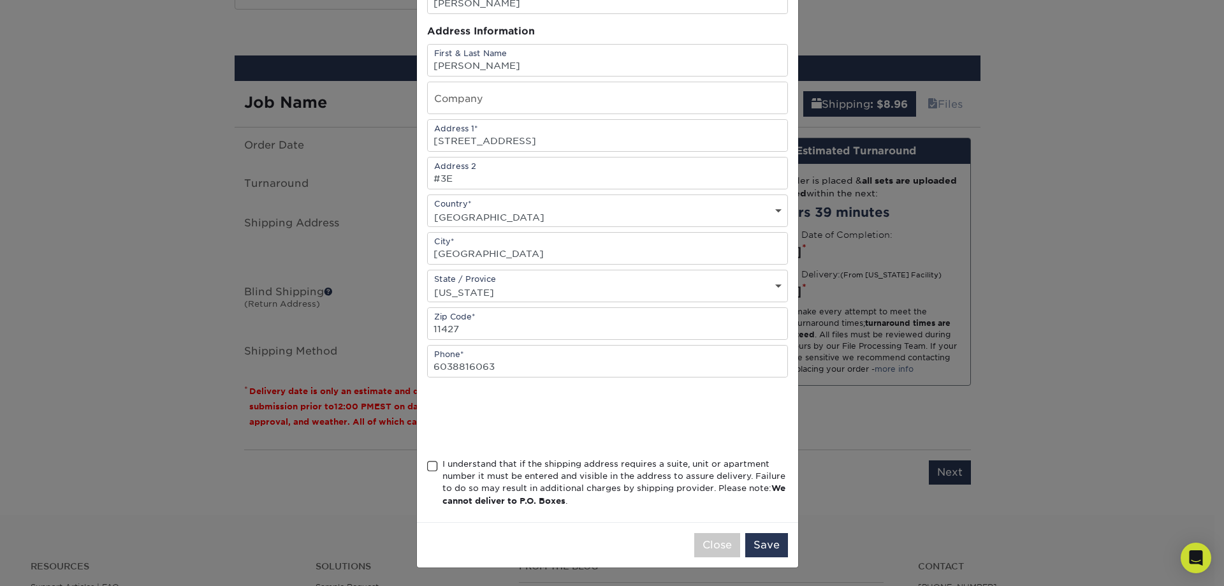
click at [427, 469] on span at bounding box center [432, 466] width 11 height 12
click at [0, 0] on input "I understand that if the shipping address requires a suite, unit or apartment n…" at bounding box center [0, 0] width 0 height 0
click at [773, 555] on button "Save" at bounding box center [766, 545] width 43 height 24
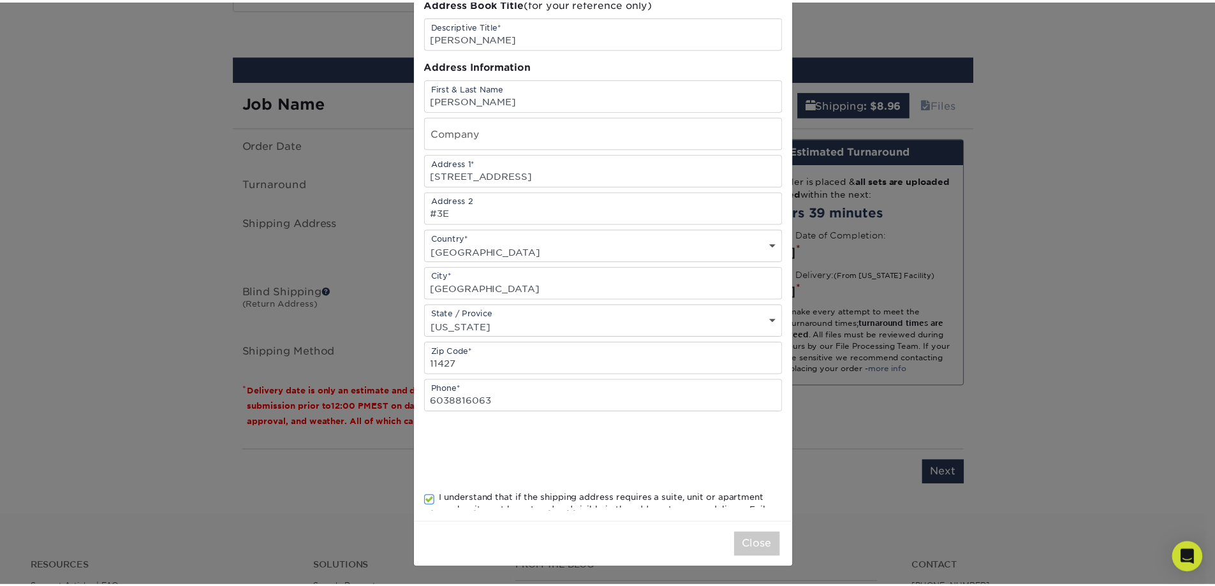
scroll to position [0, 0]
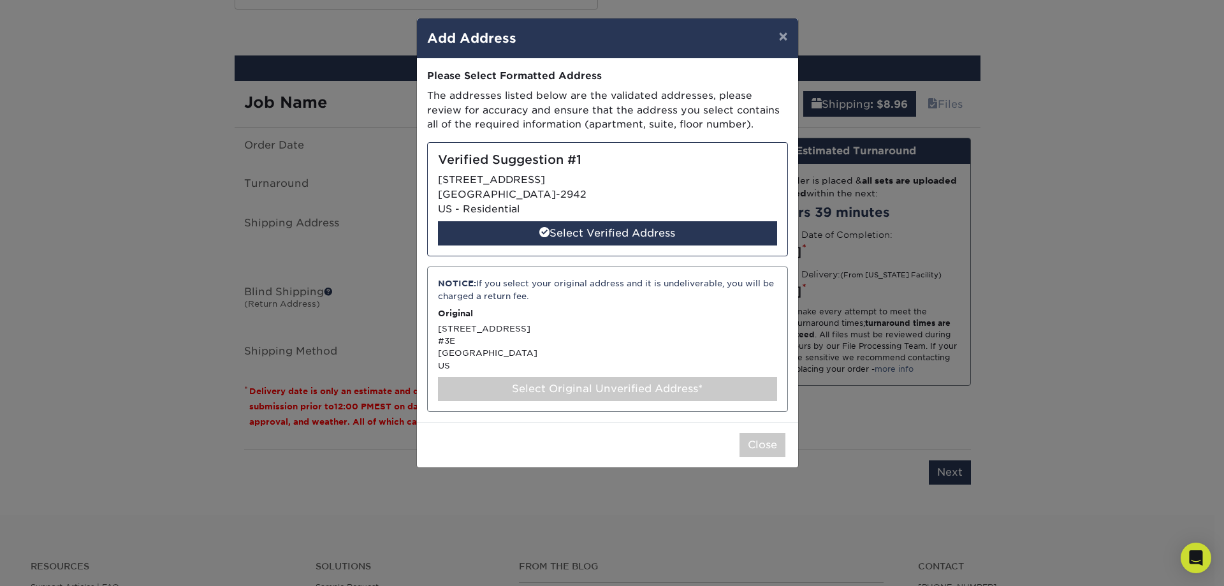
click at [624, 386] on div "Select Original Unverified Address*" at bounding box center [607, 389] width 339 height 24
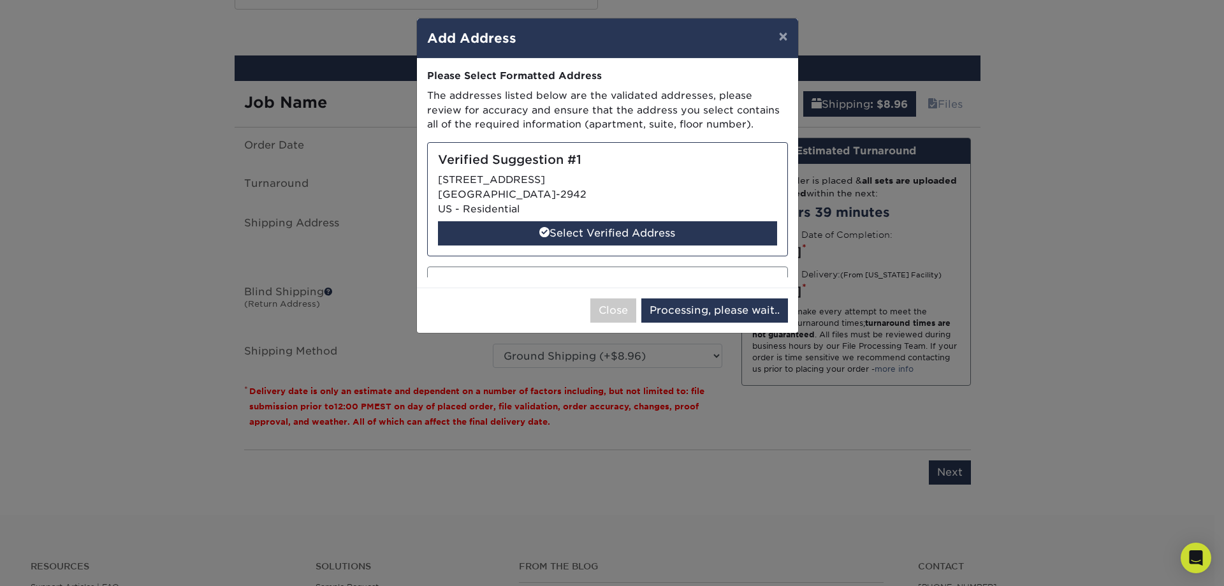
select select "286756"
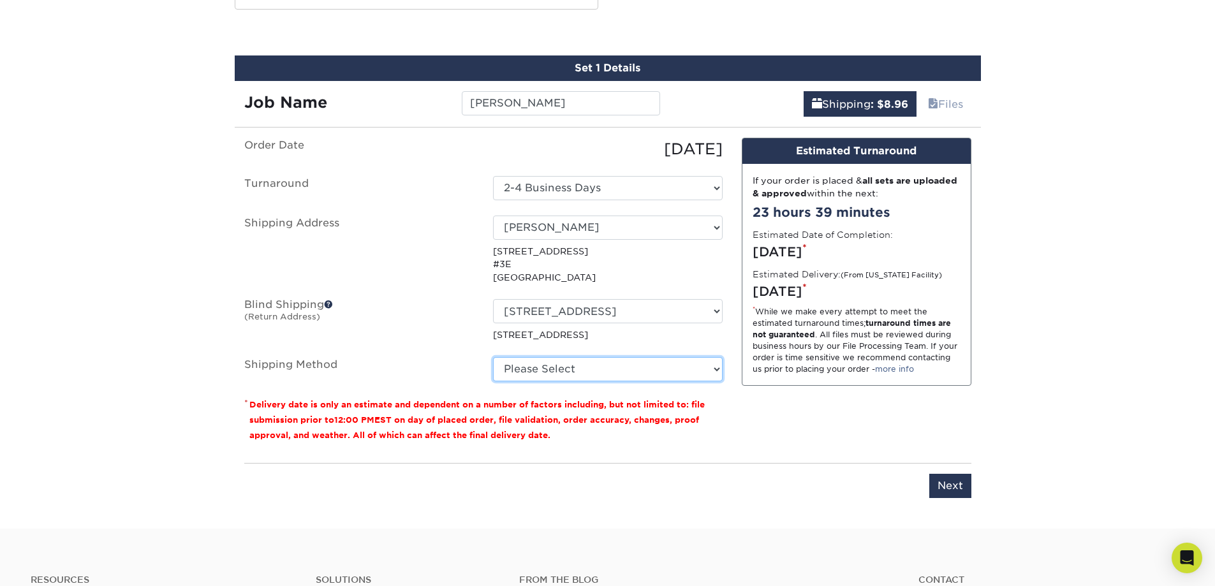
click at [597, 367] on select "Please Select Ground Shipping (+$8.96) 3 Day Shipping Service (+$23.03) 2 Day A…" at bounding box center [608, 369] width 230 height 24
select select "03"
click at [493, 357] on select "Please Select Ground Shipping (+$8.96) 3 Day Shipping Service (+$23.03) 2 Day A…" at bounding box center [608, 369] width 230 height 24
click at [946, 482] on input "Next" at bounding box center [950, 486] width 42 height 24
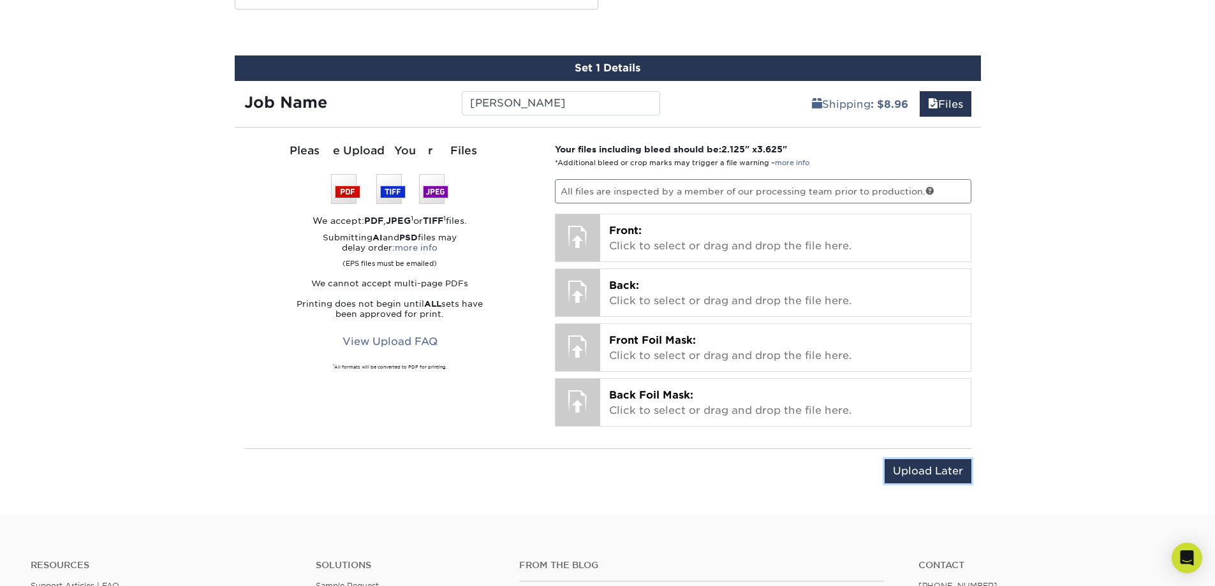
click at [911, 470] on input "Upload Later" at bounding box center [928, 471] width 87 height 24
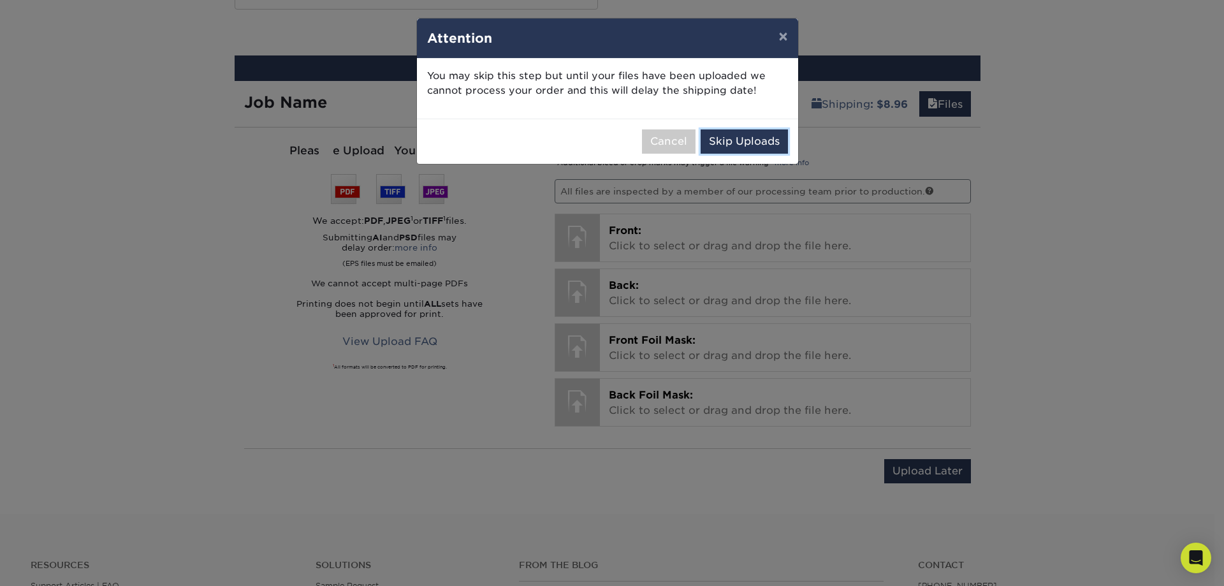
click at [730, 139] on button "Skip Uploads" at bounding box center [744, 141] width 87 height 24
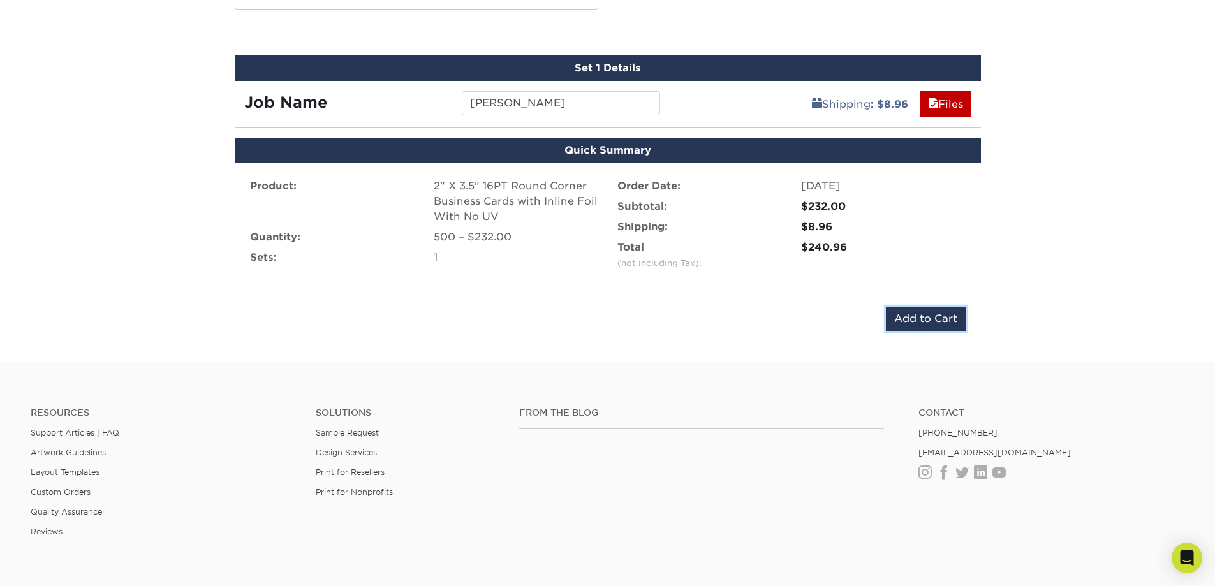
click at [913, 315] on input "Add to Cart" at bounding box center [926, 319] width 80 height 24
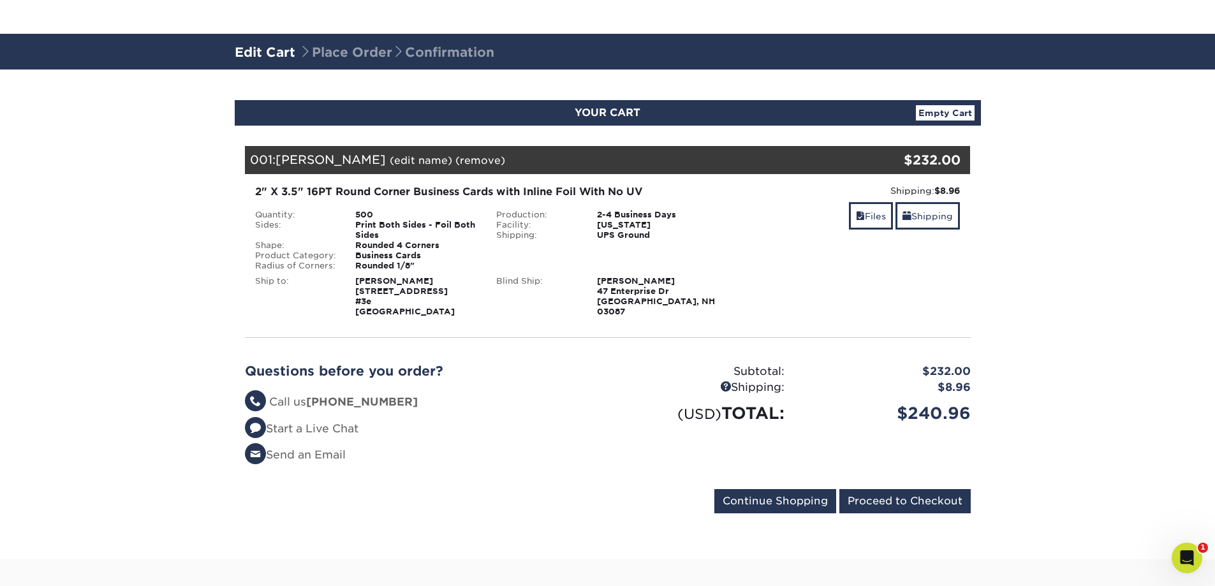
scroll to position [128, 0]
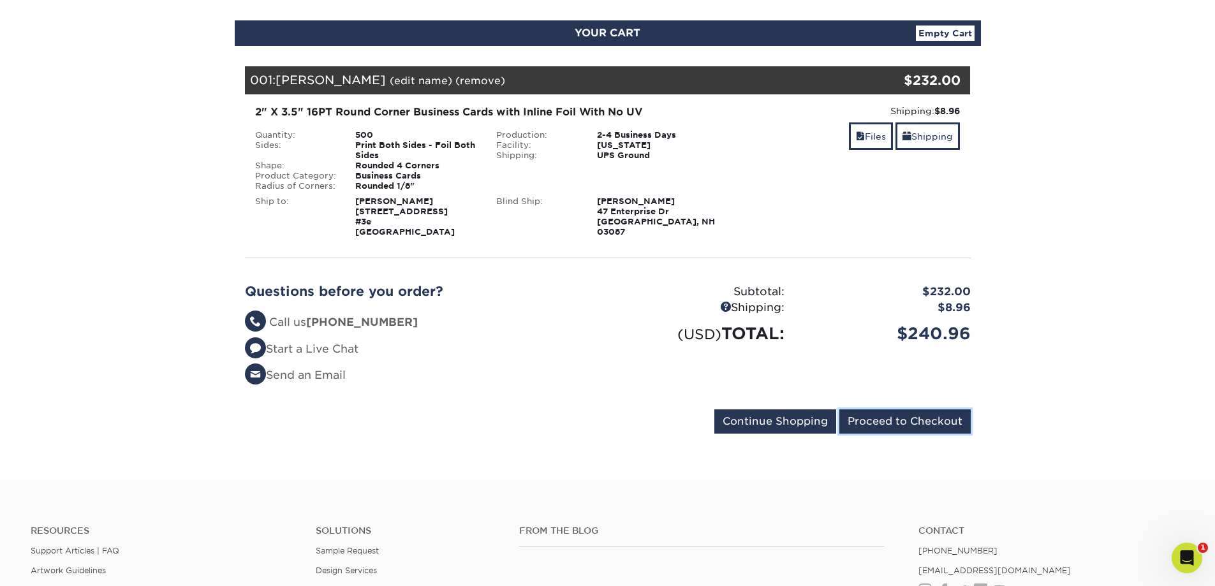
click at [897, 425] on input "Proceed to Checkout" at bounding box center [904, 421] width 131 height 24
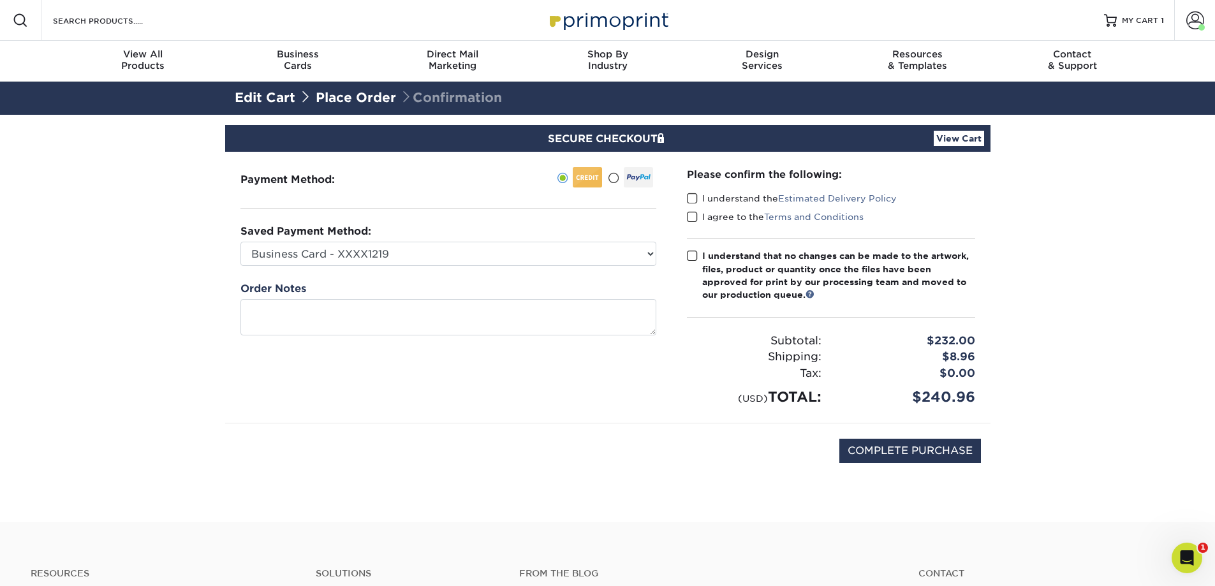
click at [687, 217] on span at bounding box center [692, 217] width 11 height 12
click at [0, 0] on input "I agree to the Terms and Conditions" at bounding box center [0, 0] width 0 height 0
click at [687, 217] on span at bounding box center [692, 217] width 11 height 12
click at [0, 0] on input "I agree to the Terms and Conditions" at bounding box center [0, 0] width 0 height 0
click at [689, 193] on span at bounding box center [692, 199] width 11 height 12
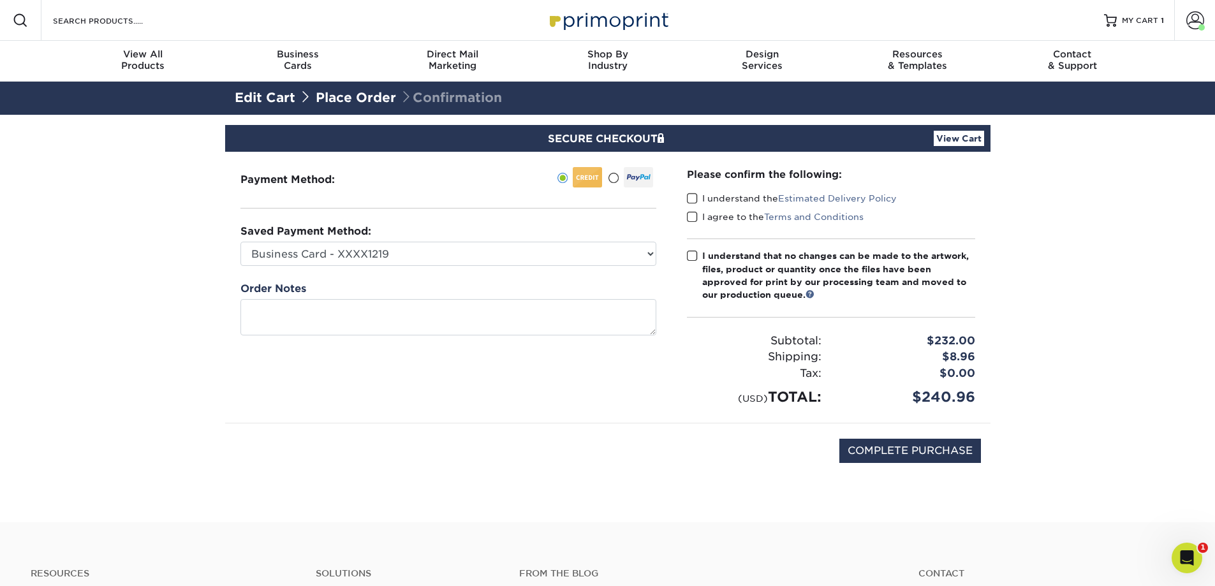
click at [0, 0] on input "I understand the Estimated Delivery Policy" at bounding box center [0, 0] width 0 height 0
click at [689, 252] on span at bounding box center [692, 256] width 11 height 12
click at [0, 0] on input "I understand that no changes can be made to the artwork, files, product or quan…" at bounding box center [0, 0] width 0 height 0
click at [690, 219] on span at bounding box center [692, 217] width 11 height 12
click at [0, 0] on input "I agree to the Terms and Conditions" at bounding box center [0, 0] width 0 height 0
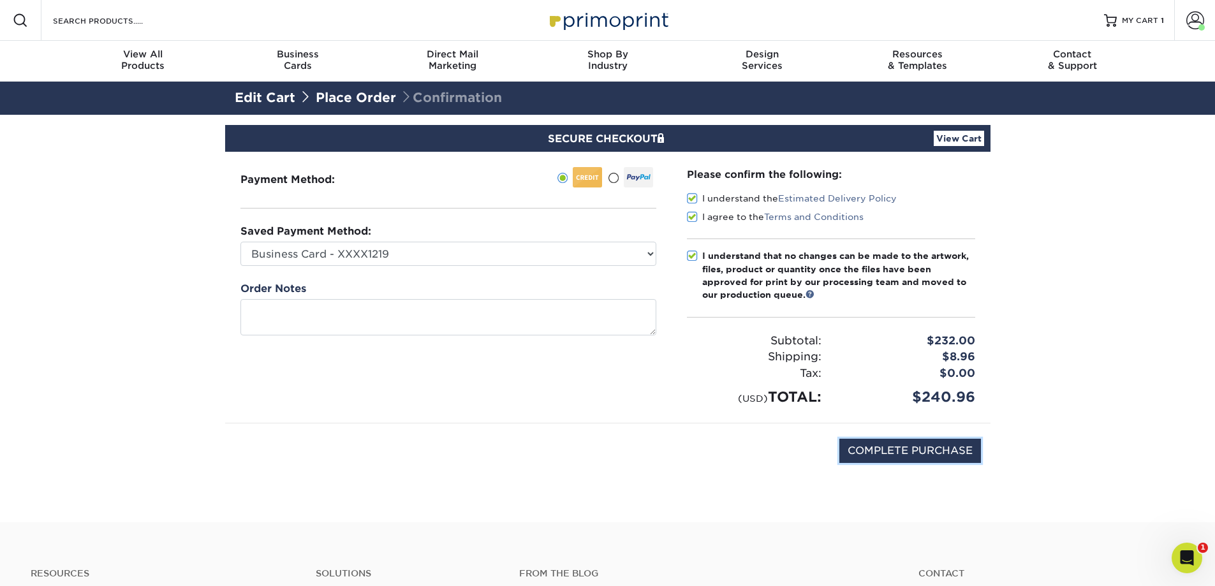
click at [930, 452] on input "COMPLETE PURCHASE" at bounding box center [910, 451] width 142 height 24
type input "PROCESSING, PLEASE WAIT..."
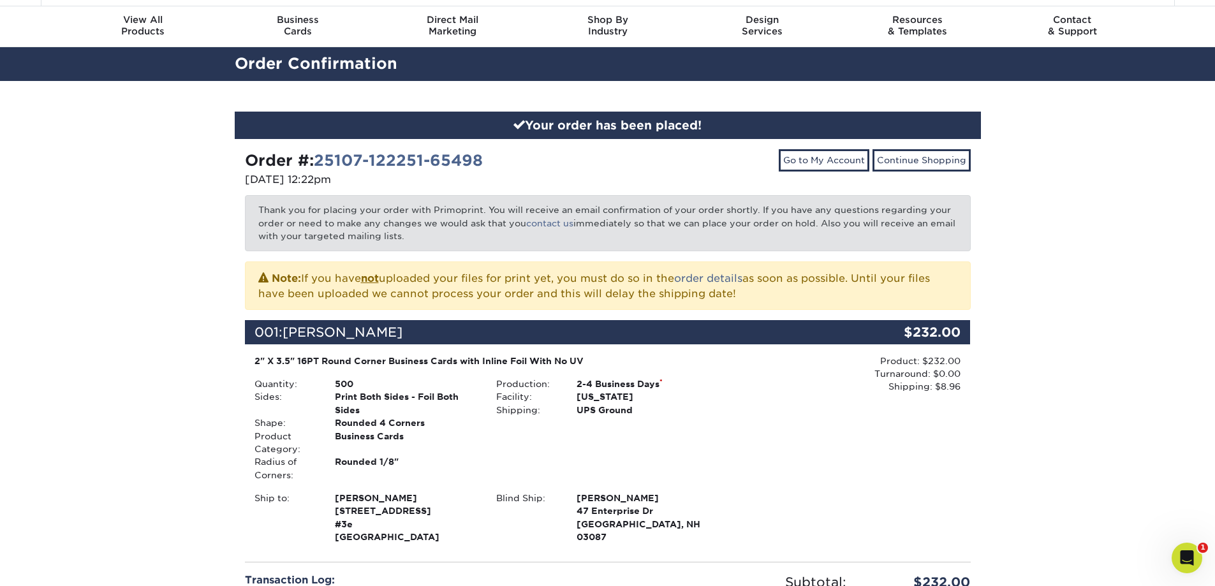
scroll to position [64, 0]
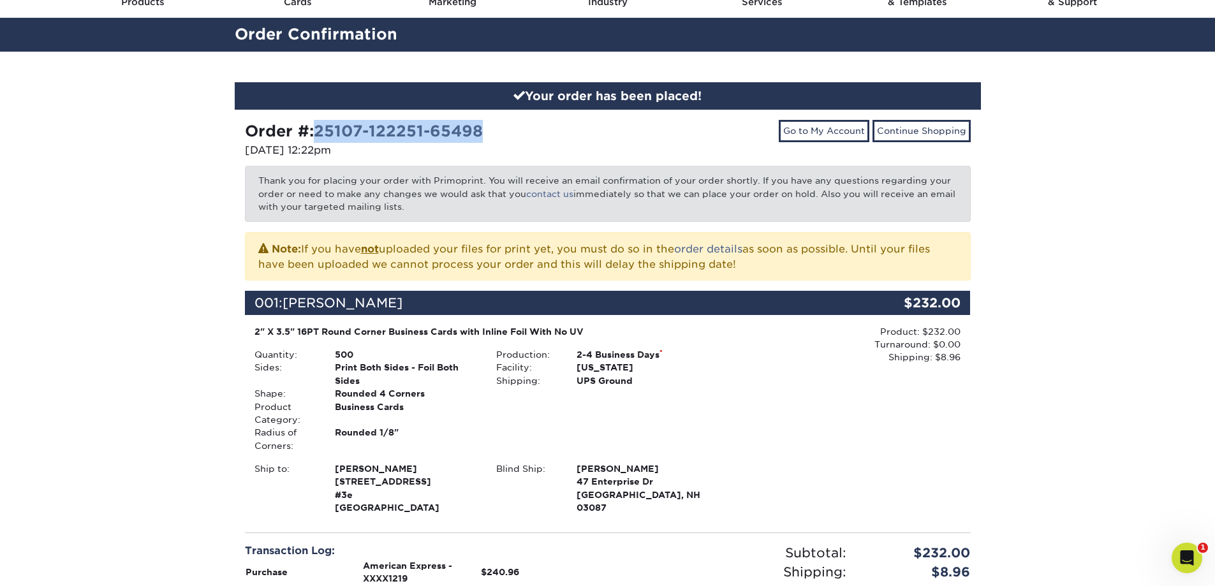
drag, startPoint x: 494, startPoint y: 128, endPoint x: 322, endPoint y: 141, distance: 172.7
click at [322, 141] on div "Order #: 25107-122251-65498" at bounding box center [421, 131] width 353 height 23
drag, startPoint x: 493, startPoint y: 128, endPoint x: 507, endPoint y: 132, distance: 14.5
click at [494, 128] on div "Order #: 25107-122251-65498" at bounding box center [421, 131] width 353 height 23
click at [548, 133] on div "Order #: 25107-122251-65498" at bounding box center [421, 131] width 353 height 23
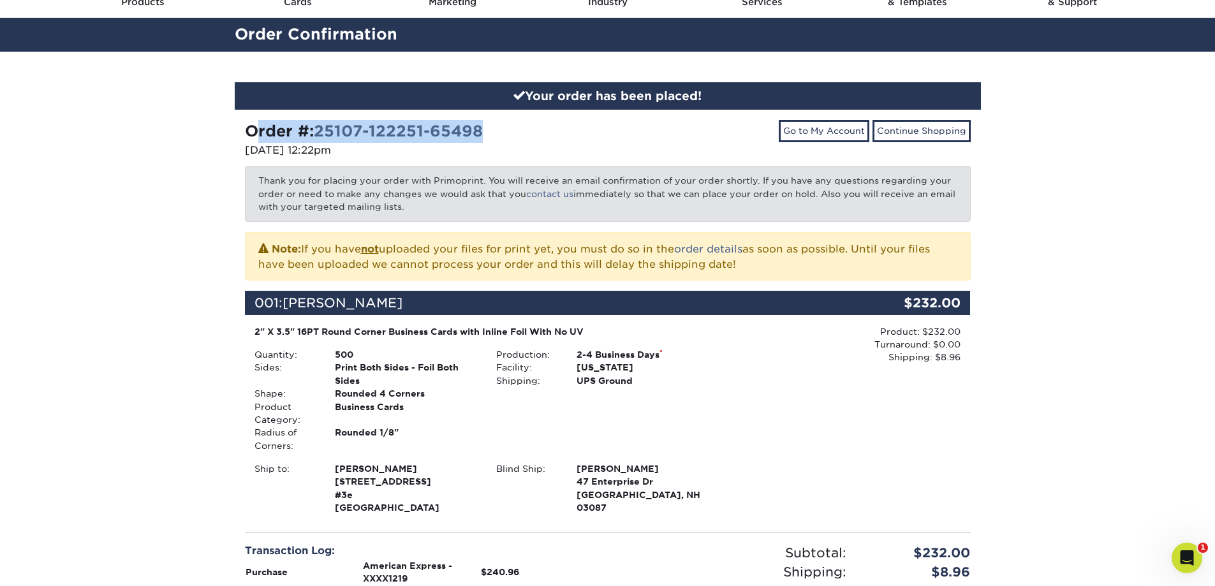
drag, startPoint x: 501, startPoint y: 131, endPoint x: 197, endPoint y: 131, distance: 304.2
click at [197, 131] on div "Your order has been placed! Order #: 25107-122251-65498 10/07/2025 12:22pm Go t…" at bounding box center [607, 409] width 1215 height 714
copy strong "Order #: 25107-122251-65498"
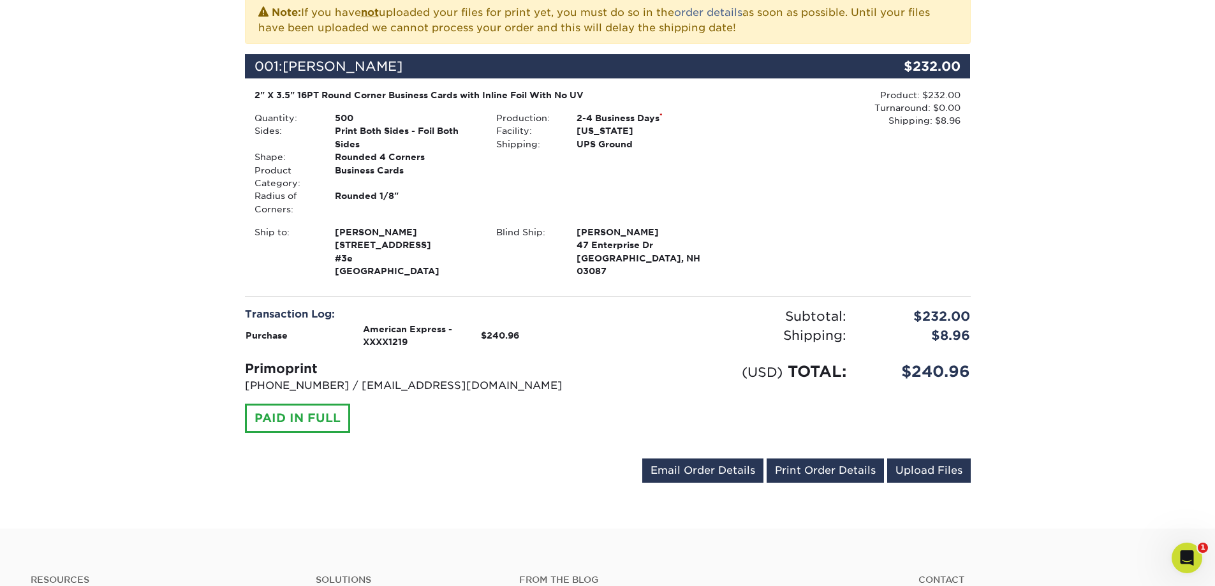
scroll to position [319, 0]
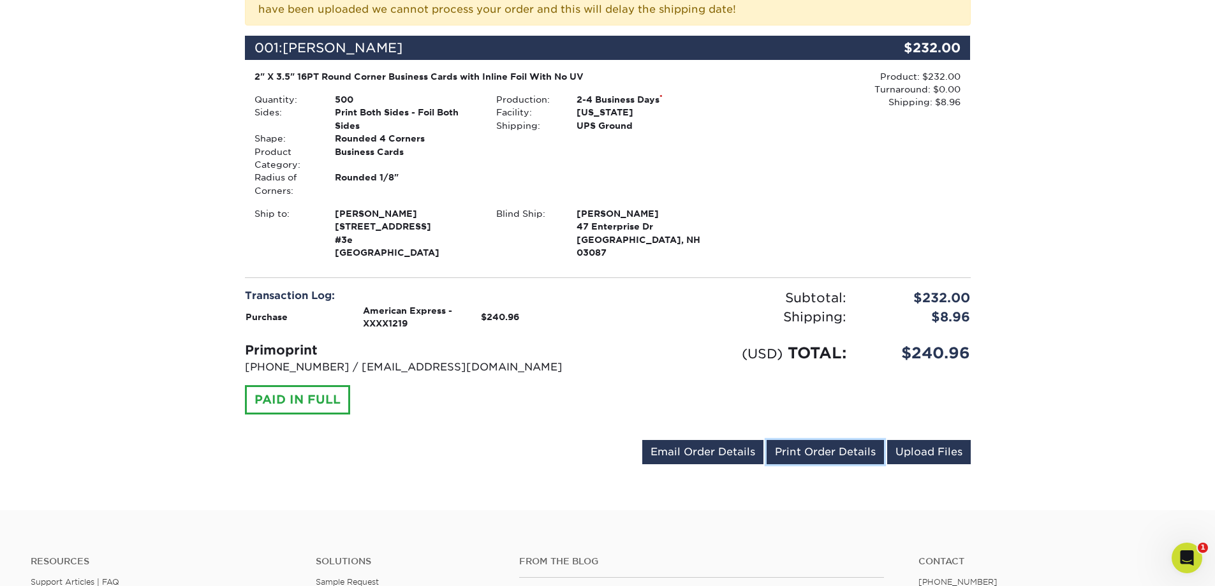
click at [805, 452] on link "Print Order Details" at bounding box center [825, 452] width 117 height 24
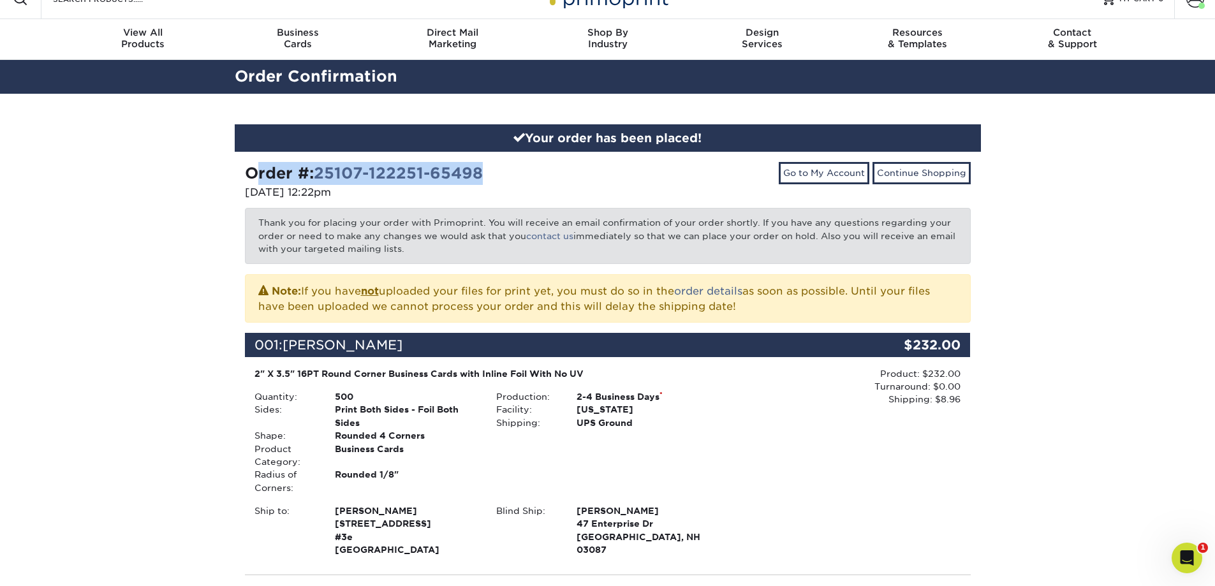
scroll to position [0, 0]
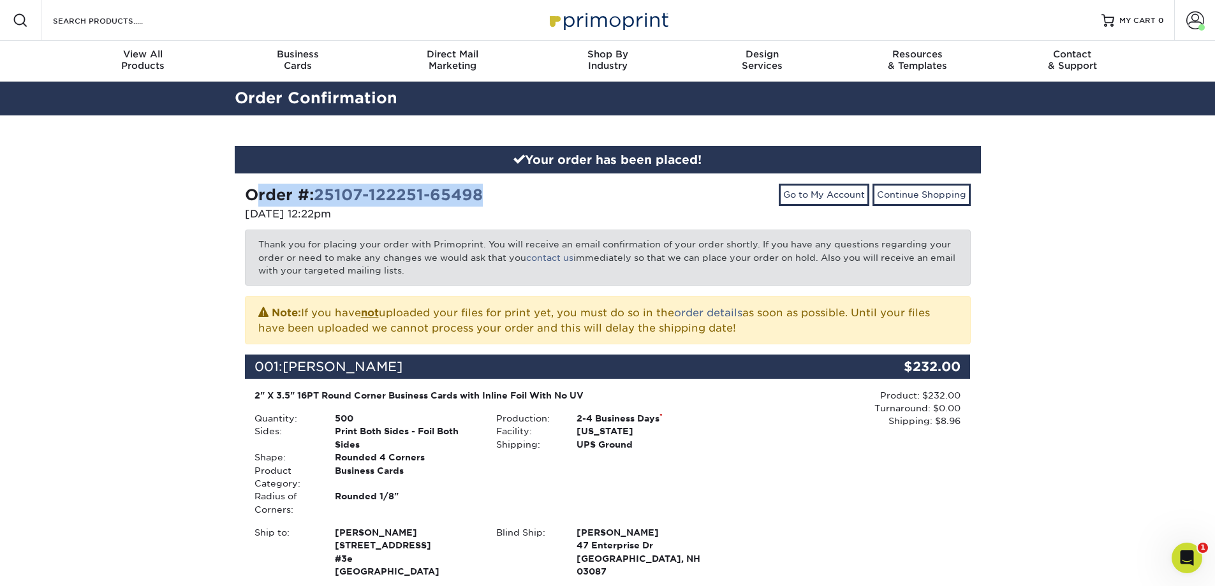
click at [535, 196] on div "Order #: 25107-122251-65498" at bounding box center [421, 195] width 353 height 23
click at [854, 193] on link "Go to My Account" at bounding box center [824, 195] width 91 height 22
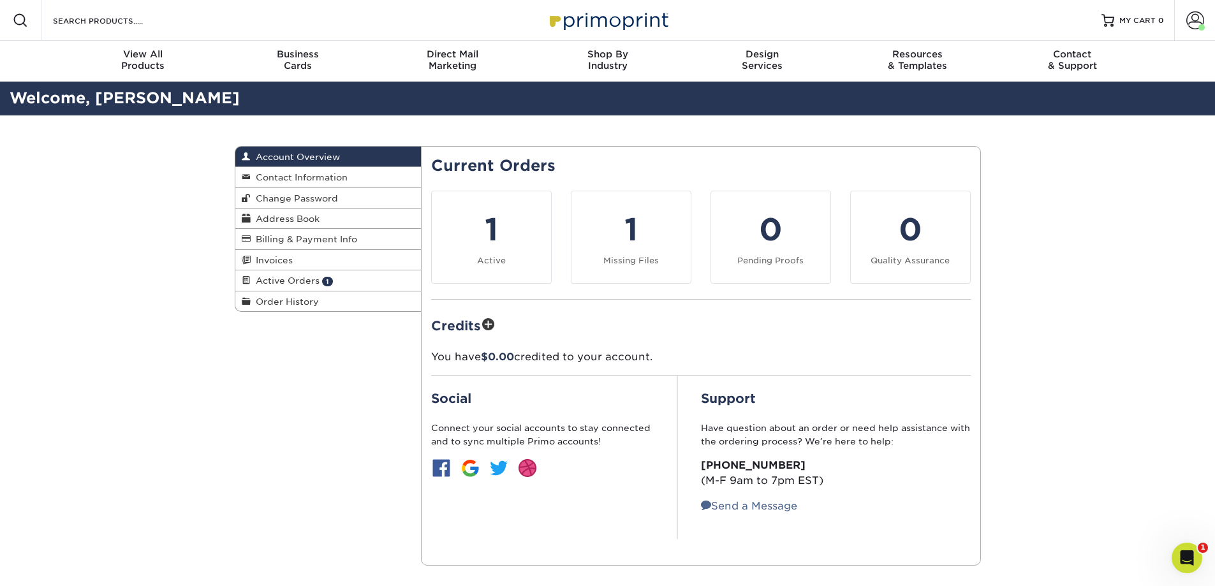
drag, startPoint x: 293, startPoint y: 283, endPoint x: 318, endPoint y: 307, distance: 35.2
click at [293, 283] on span "Active Orders" at bounding box center [285, 280] width 69 height 10
